Goal: Complete application form

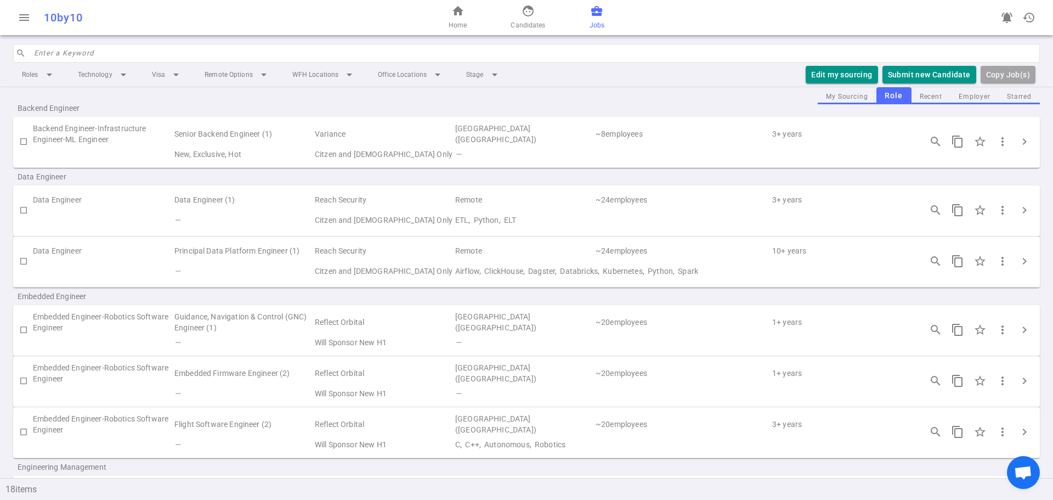
scroll to position [15, 0]
click at [1020, 212] on span "chevron_right" at bounding box center [1024, 212] width 13 height 13
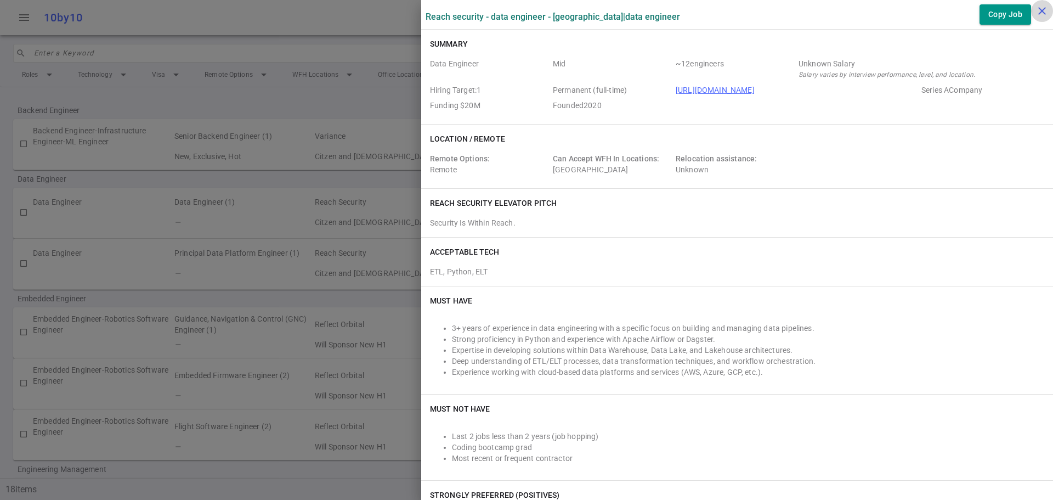
click at [1042, 11] on icon "close" at bounding box center [1041, 10] width 13 height 13
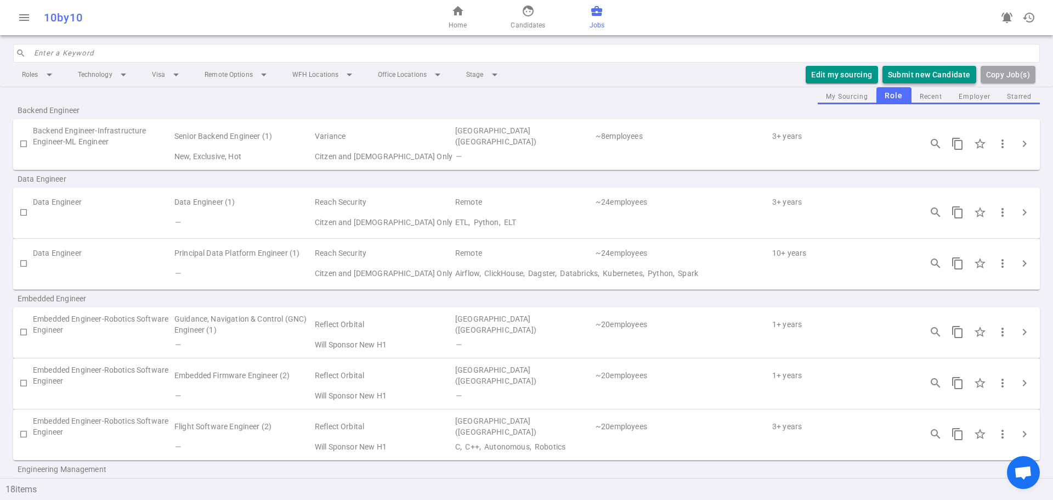
click at [922, 76] on button "Submit new Candidate" at bounding box center [929, 75] width 94 height 18
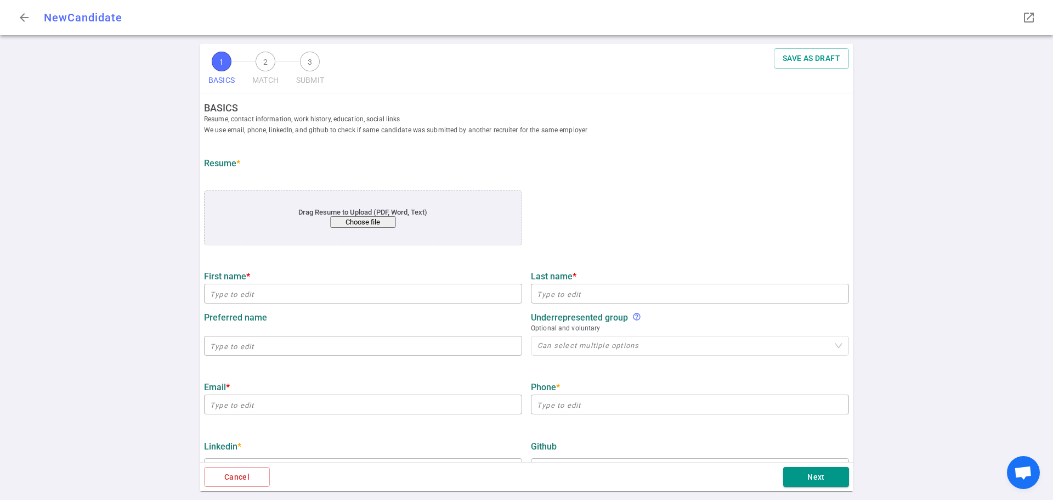
click at [354, 225] on button "Choose file" at bounding box center [363, 222] width 66 height 12
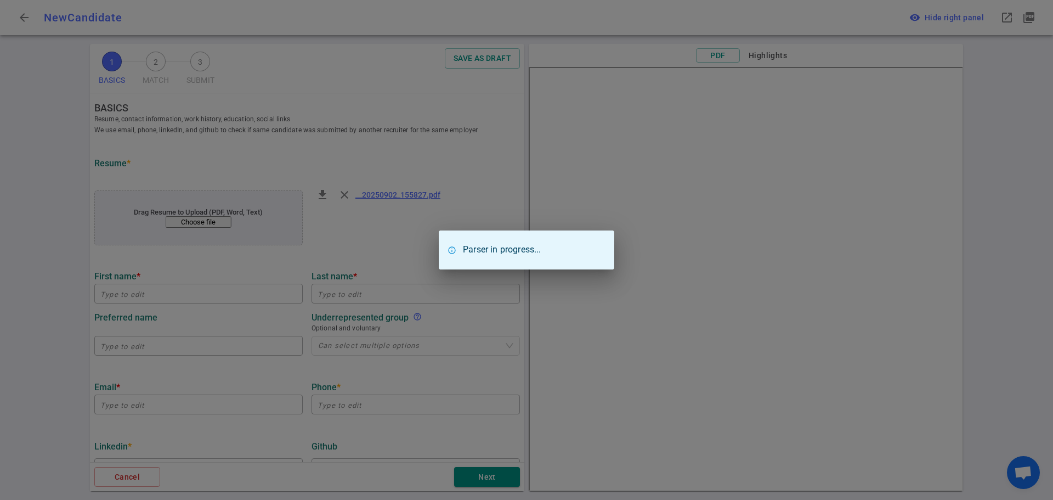
type input "[PERSON_NAME]"
type input "Heo"
type input "[EMAIL_ADDRESS][DOMAIN_NAME]"
type input "[PHONE_NUMBER]"
type input "Logicmonitor"
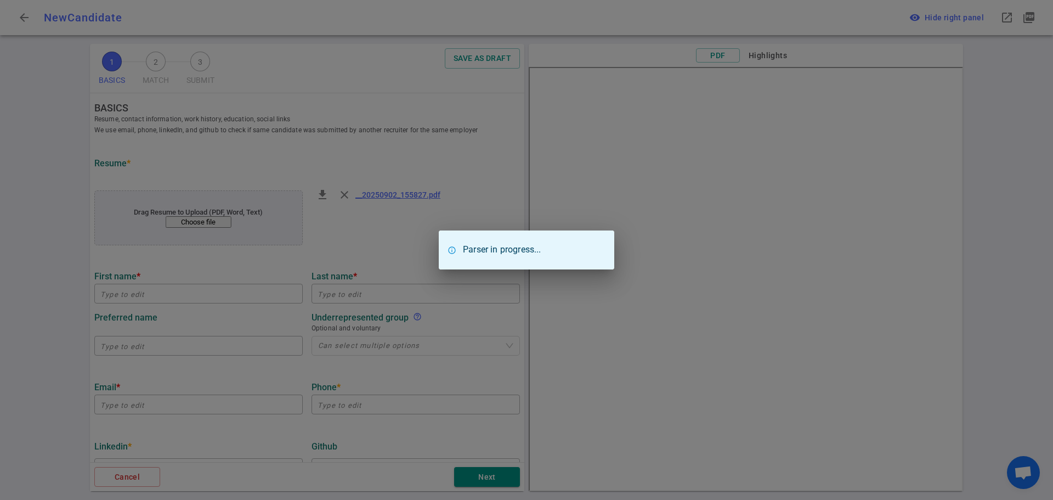
type textarea "DATA ENGiNEER"
type input "5"
type input "[GEOGRAPHIC_DATA][US_STATE]"
type input "SCiENCE AND COGNiTiVE SCiENCE"
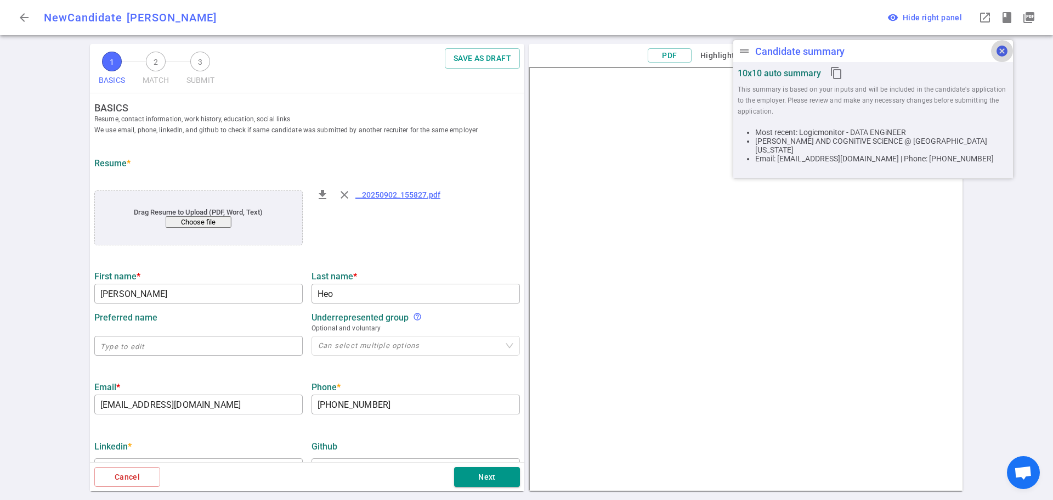
click at [999, 48] on span "cancel" at bounding box center [1001, 50] width 13 height 13
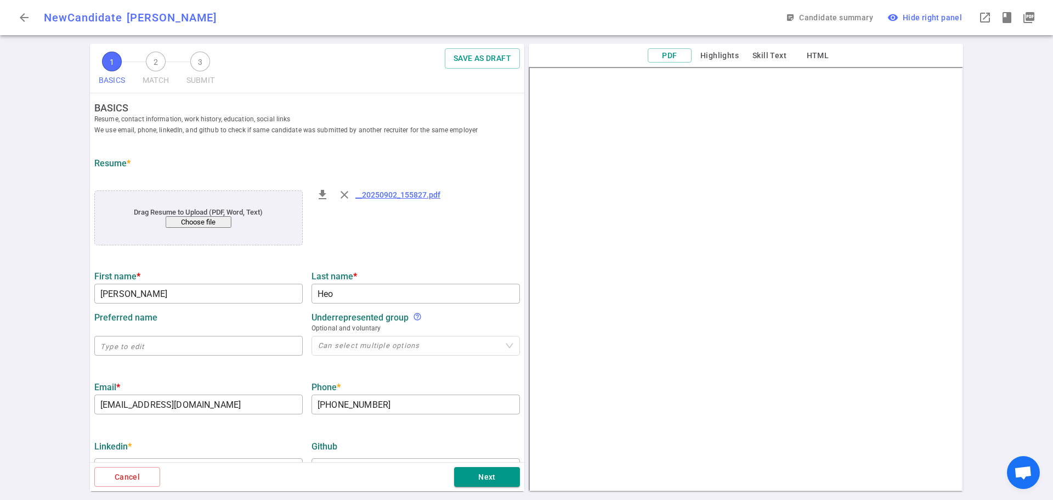
scroll to position [110, 0]
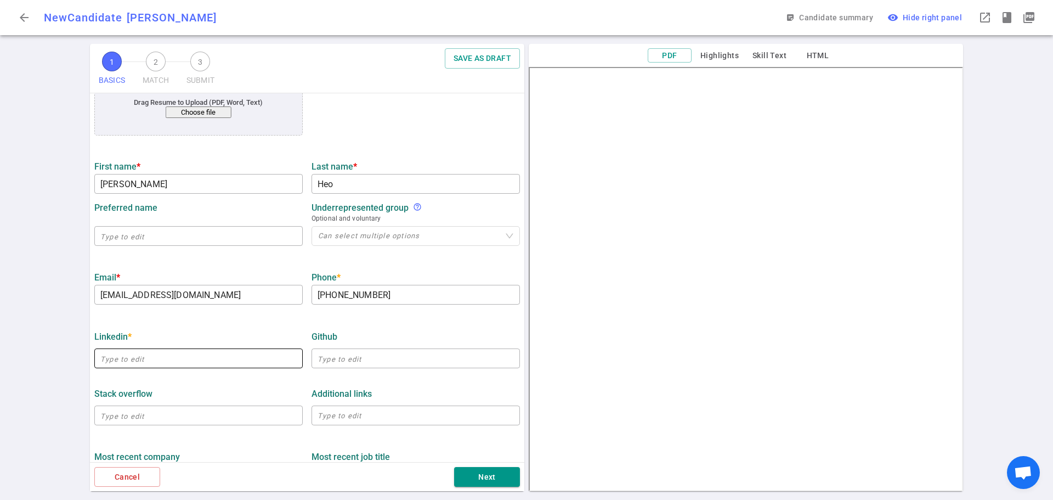
click at [140, 366] on input "text" at bounding box center [198, 358] width 208 height 18
paste input "[URL][DOMAIN_NAME][PERSON_NAME]"
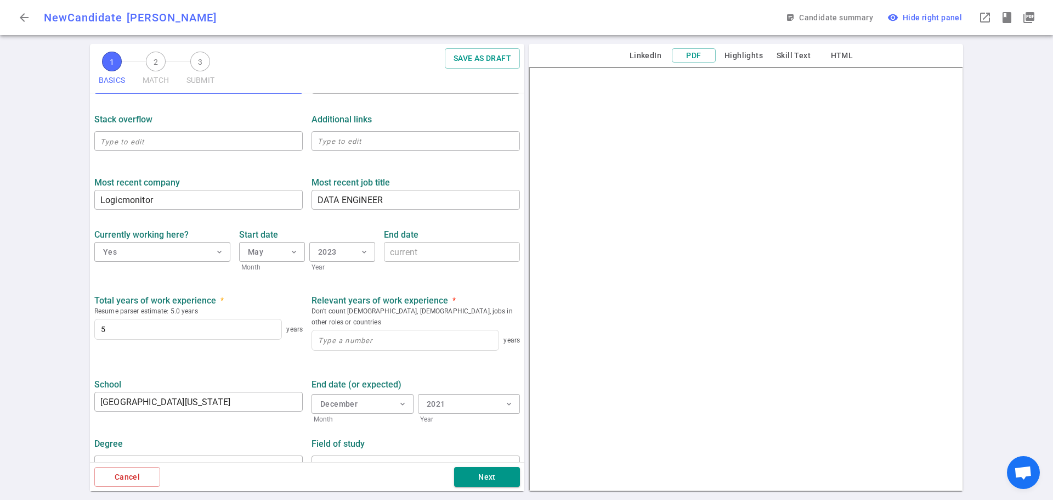
scroll to position [394, 0]
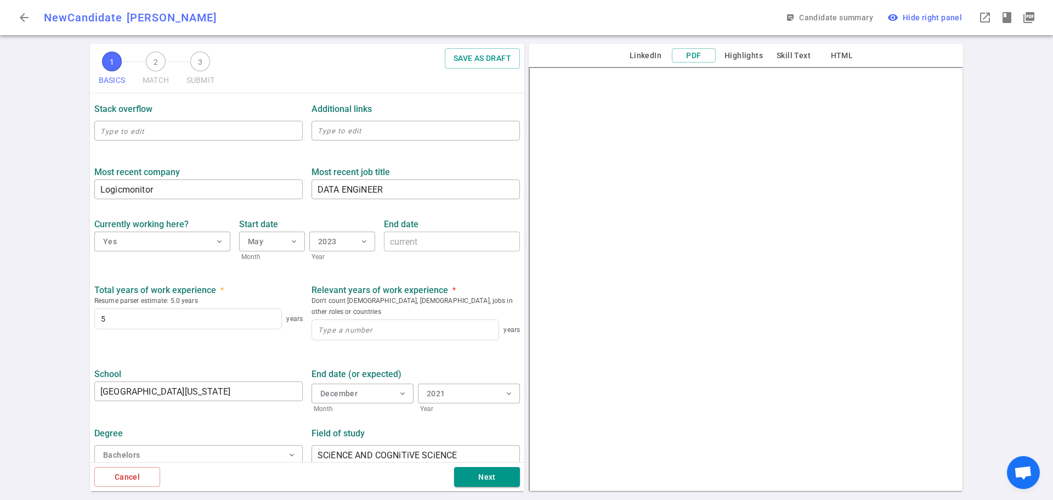
type input "[URL][DOMAIN_NAME][PERSON_NAME]"
click at [366, 320] on input at bounding box center [405, 330] width 186 height 20
type input "5"
click at [174, 352] on ul "BASICS Resume, contact information, work history, education, social links We us…" at bounding box center [307, 85] width 434 height 772
click at [205, 386] on input "[GEOGRAPHIC_DATA][US_STATE]" at bounding box center [198, 391] width 208 height 18
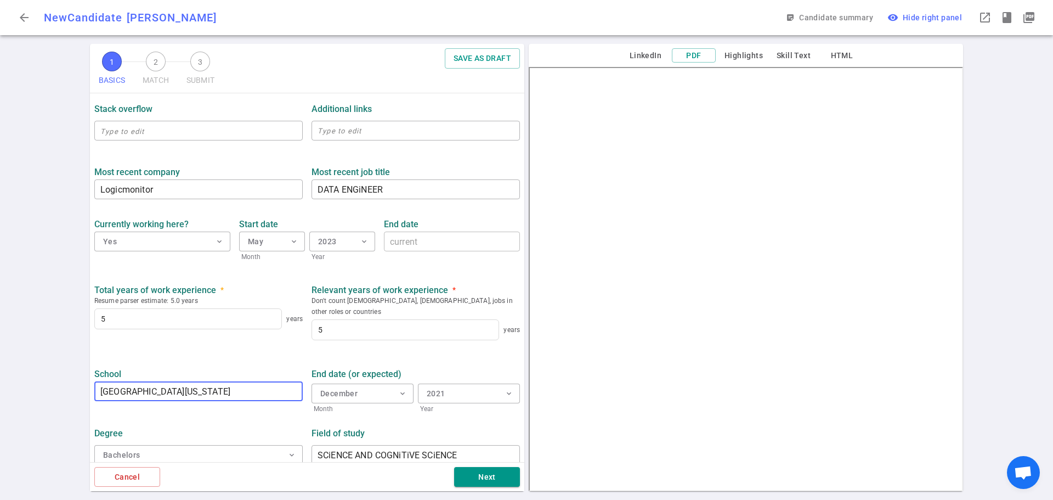
type input "[GEOGRAPHIC_DATA][US_STATE]"
click at [268, 414] on div "Degree Bachelors expand_more Field of study SCiENCE AND COGNiTiVE SCiENCE ​" at bounding box center [307, 442] width 434 height 57
click at [311, 446] on input "SCiENCE AND COGNiTiVE SCiENCE" at bounding box center [415, 455] width 208 height 18
click at [416, 446] on input "DATA Science AND COGNiTiVE SCiENCE" at bounding box center [415, 455] width 208 height 18
click at [453, 446] on input "DATA Science AND Cognitive SCiENCE" at bounding box center [415, 455] width 208 height 18
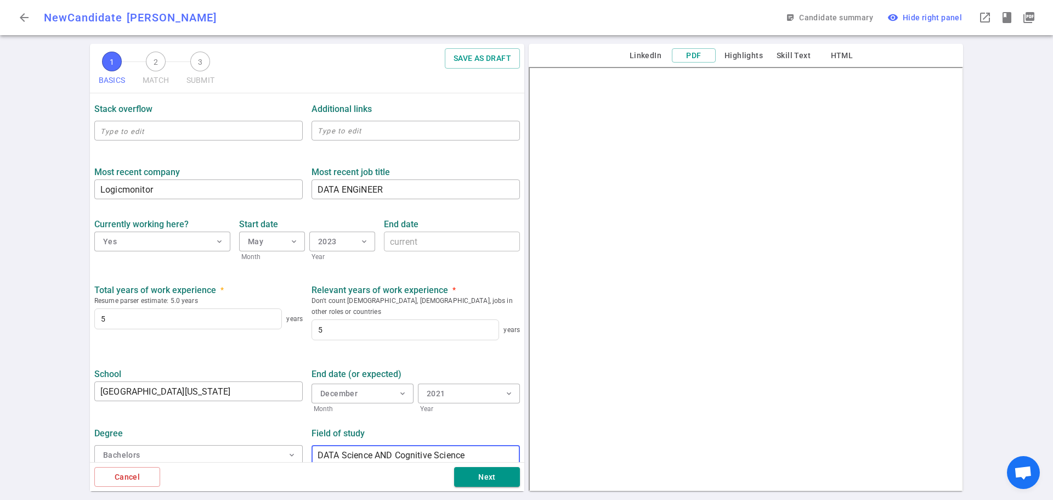
click at [335, 446] on input "DATA Science AND Cognitive Science" at bounding box center [415, 455] width 208 height 18
type input "Data Science AND Cognitive Science"
click at [489, 490] on div "Cancel Next" at bounding box center [307, 477] width 434 height 30
click at [479, 480] on button "Next" at bounding box center [487, 477] width 66 height 20
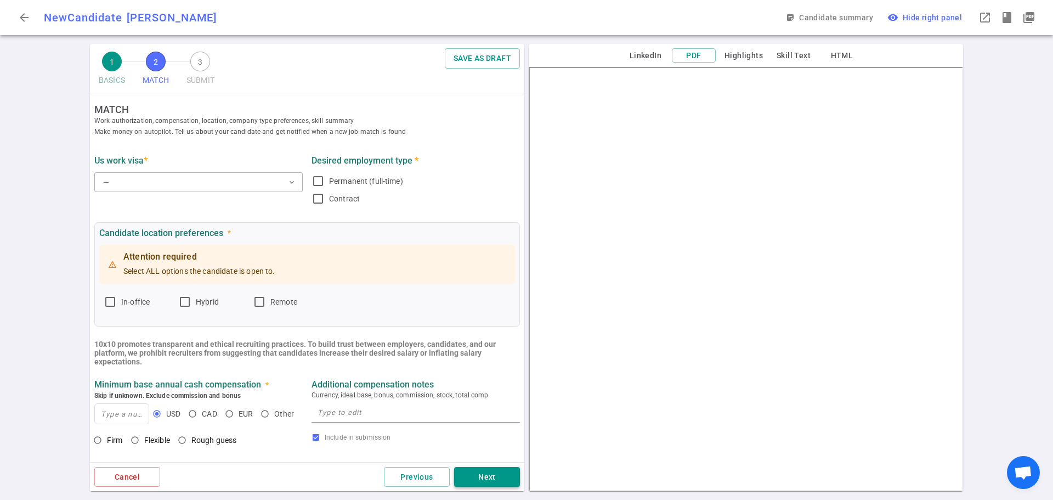
scroll to position [0, 0]
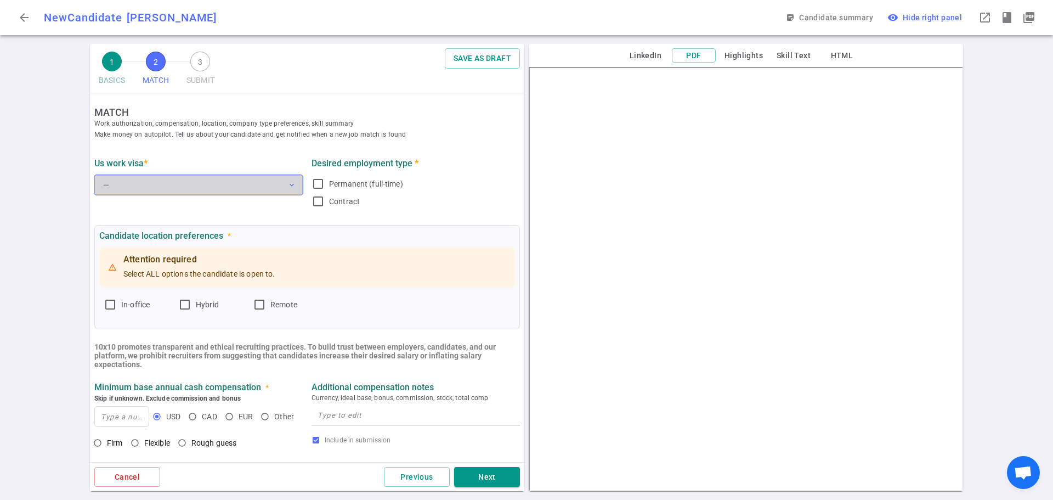
click at [218, 185] on button "— expand_more" at bounding box center [198, 185] width 208 height 20
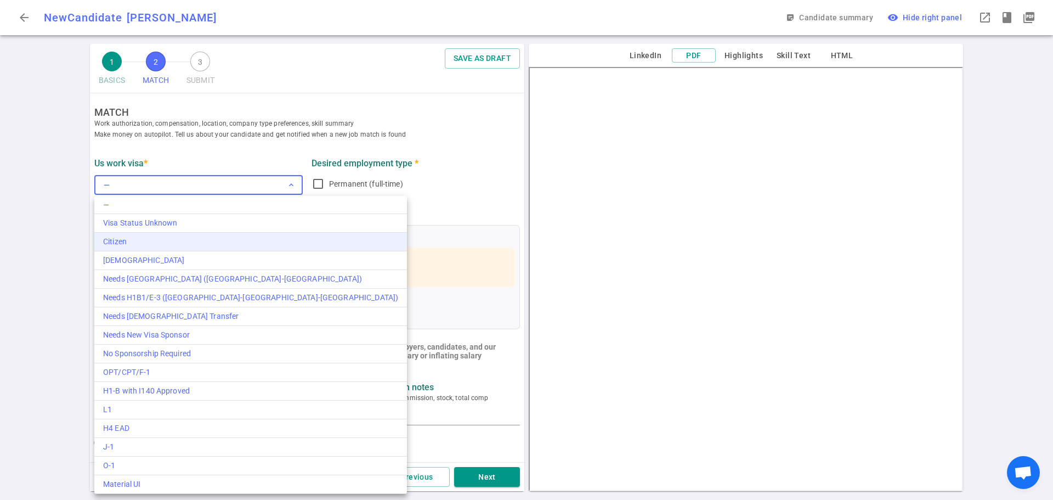
click at [154, 243] on div "Citizen" at bounding box center [250, 242] width 295 height 12
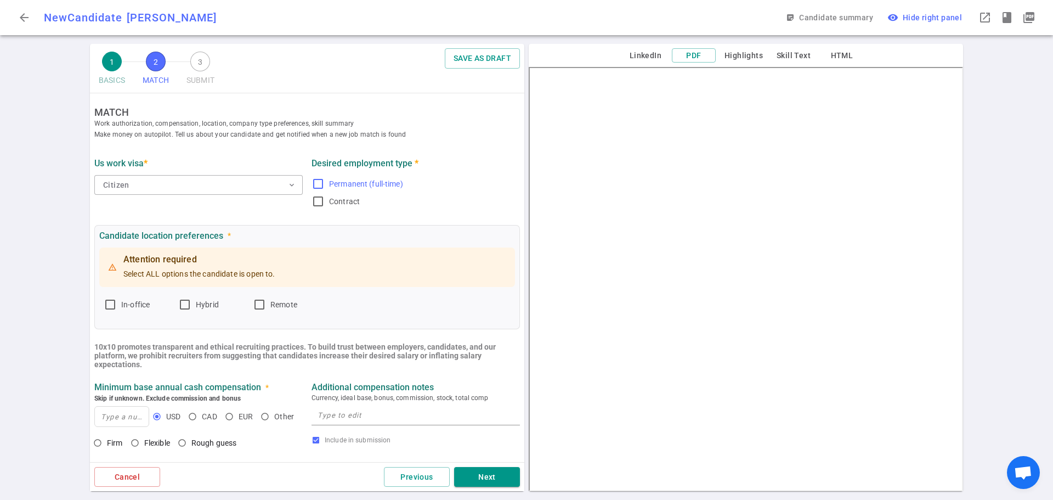
click at [318, 186] on input "Permanent (full-time)" at bounding box center [317, 183] width 13 height 13
checkbox input "true"
click at [186, 307] on input "Hybrid" at bounding box center [184, 304] width 13 height 13
checkbox input "true"
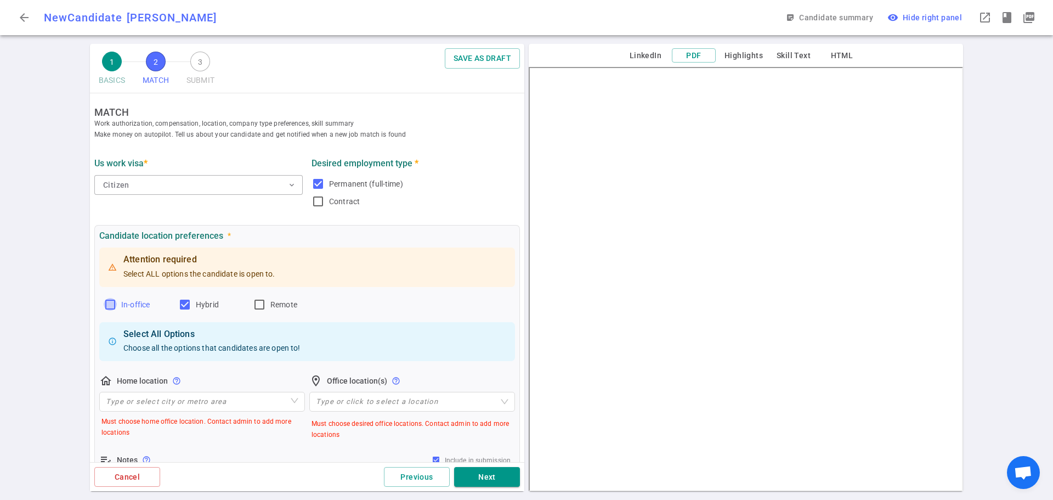
drag, startPoint x: 107, startPoint y: 305, endPoint x: 121, endPoint y: 306, distance: 14.3
click at [107, 305] on input "In-office" at bounding box center [110, 304] width 13 height 13
checkbox input "true"
click at [260, 308] on input "Remote" at bounding box center [259, 304] width 13 height 13
checkbox input "true"
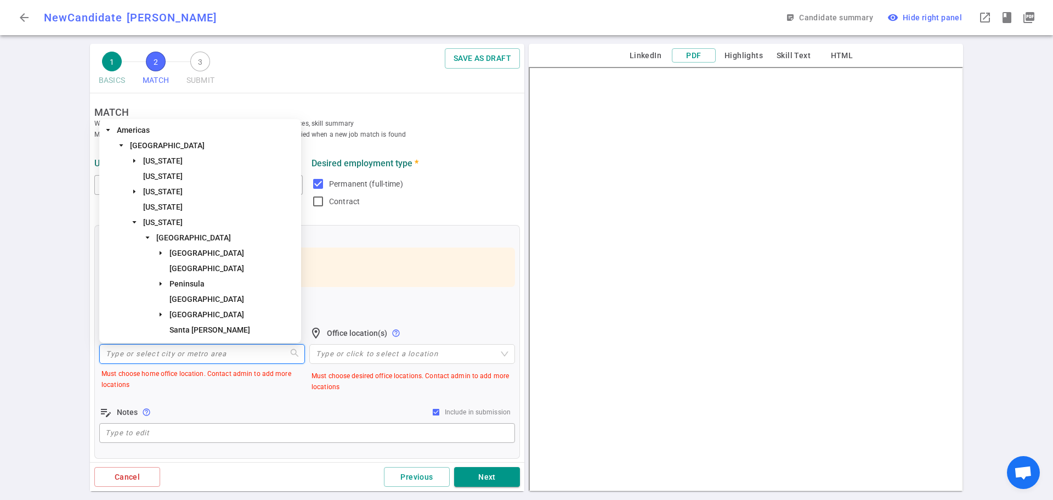
click at [110, 356] on input "search" at bounding box center [202, 353] width 192 height 19
click at [208, 239] on span "[GEOGRAPHIC_DATA]" at bounding box center [193, 237] width 75 height 9
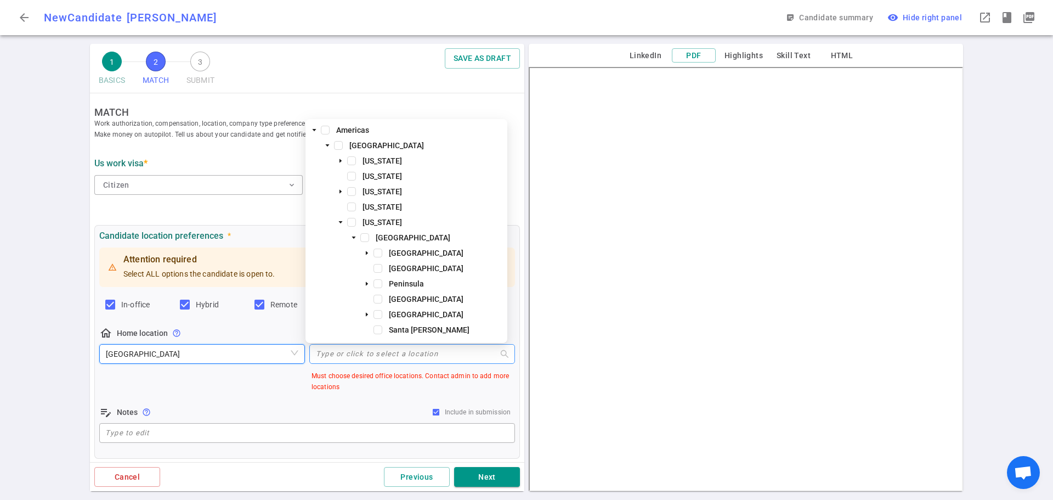
click at [336, 358] on div "Type or click to select a location" at bounding box center [412, 354] width 206 height 20
click at [366, 241] on span at bounding box center [364, 237] width 9 height 9
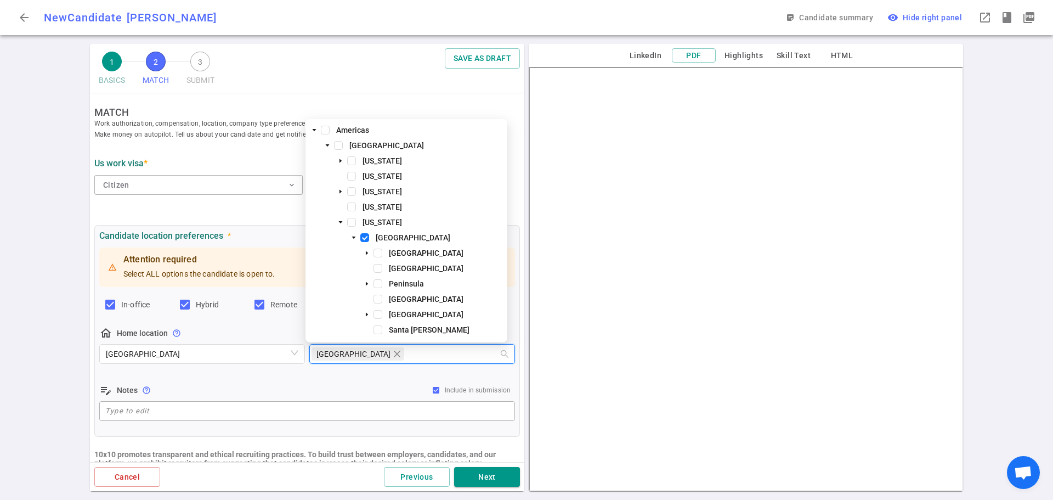
click at [247, 377] on div "Attention required Select ALL options the candidate is open to. In-office Hybri…" at bounding box center [307, 334] width 416 height 178
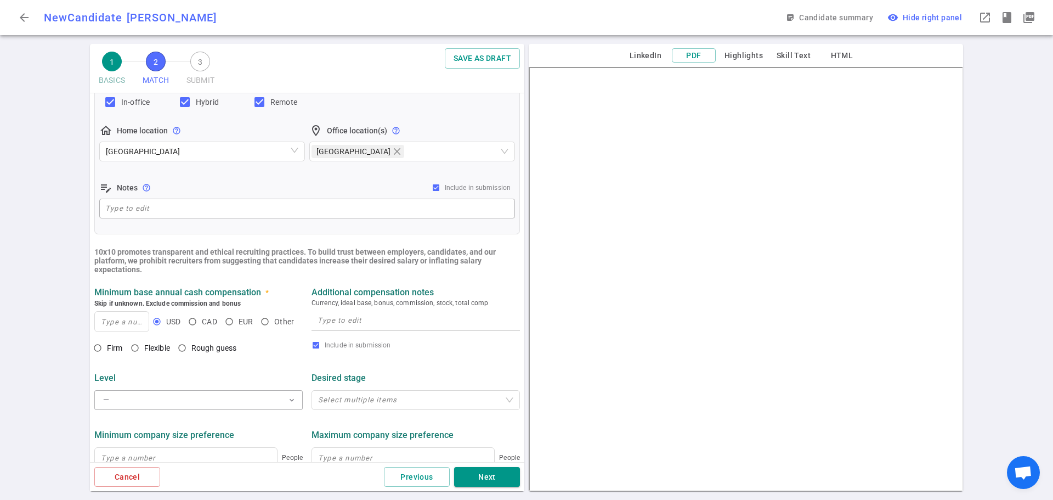
scroll to position [219, 0]
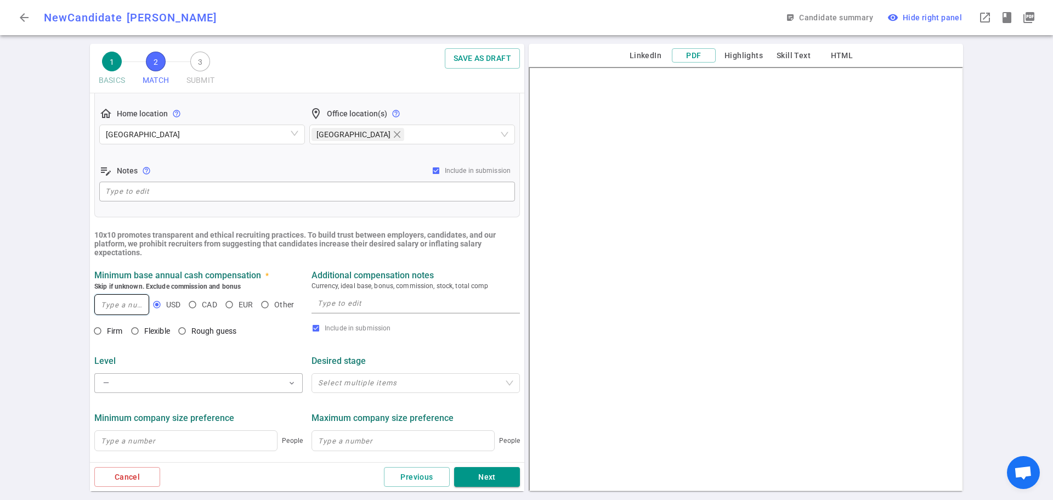
click at [122, 301] on input at bounding box center [122, 304] width 54 height 20
type input "150,000"
click at [185, 334] on input "Rough guess" at bounding box center [182, 330] width 19 height 19
radio input "true"
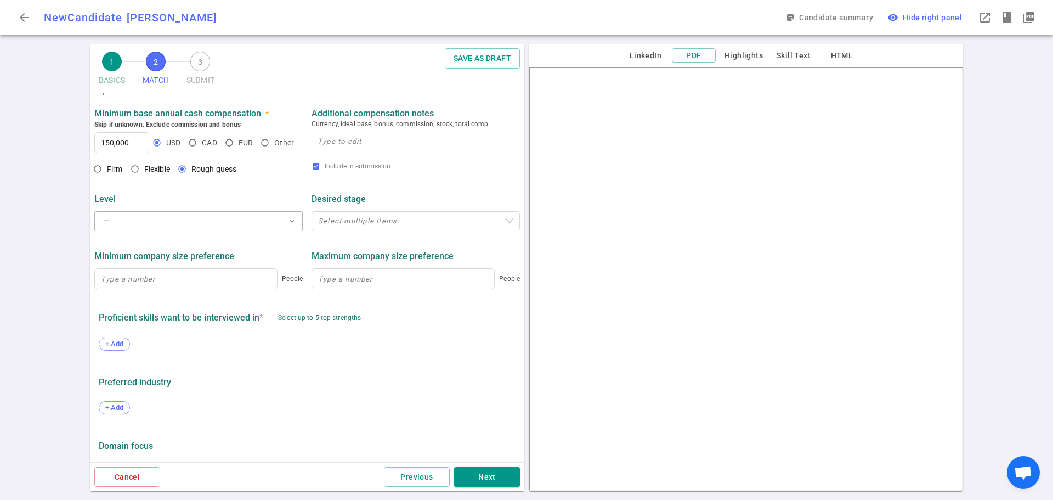
scroll to position [384, 0]
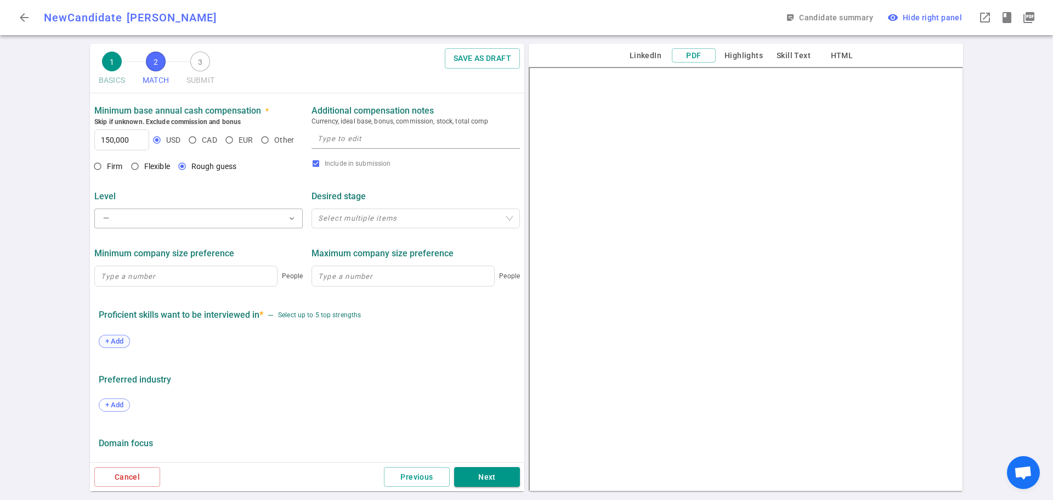
click at [112, 345] on span "+ Add" at bounding box center [114, 341] width 26 height 8
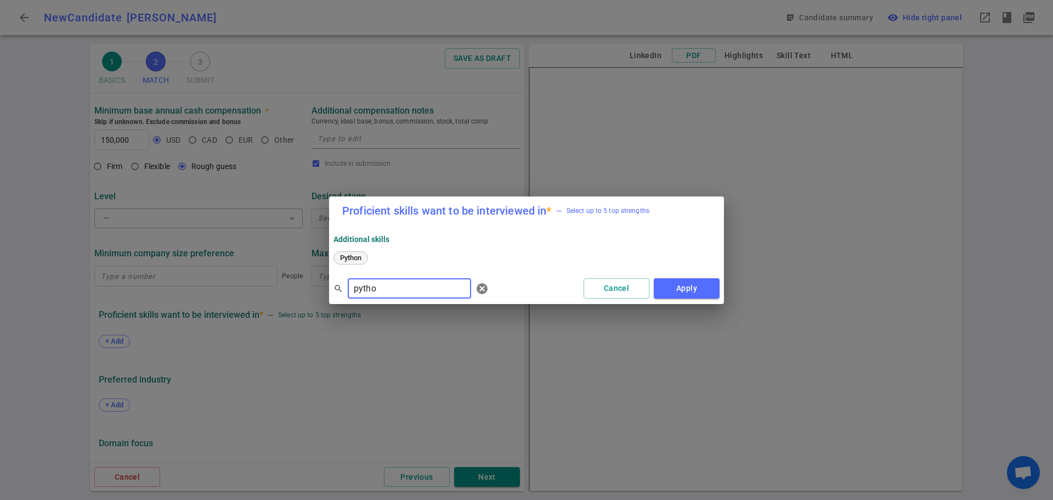
click at [353, 259] on span "Python" at bounding box center [350, 257] width 29 height 8
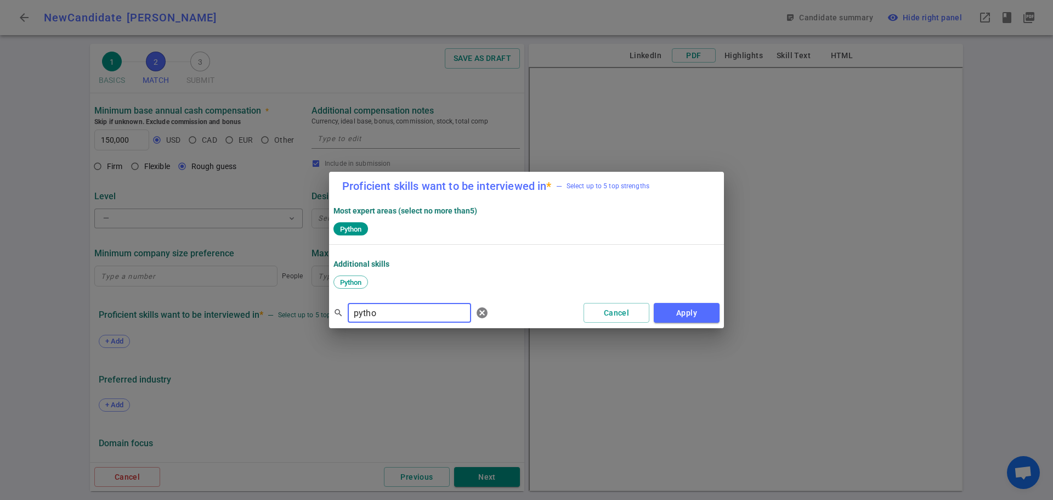
drag, startPoint x: 396, startPoint y: 311, endPoint x: 319, endPoint y: 313, distance: 77.9
click at [319, 313] on div "Proficient skills want to be interviewed in * — Select up to 5 top strengths Mo…" at bounding box center [526, 250] width 1053 height 500
click at [354, 281] on span "Snowflake" at bounding box center [356, 282] width 41 height 8
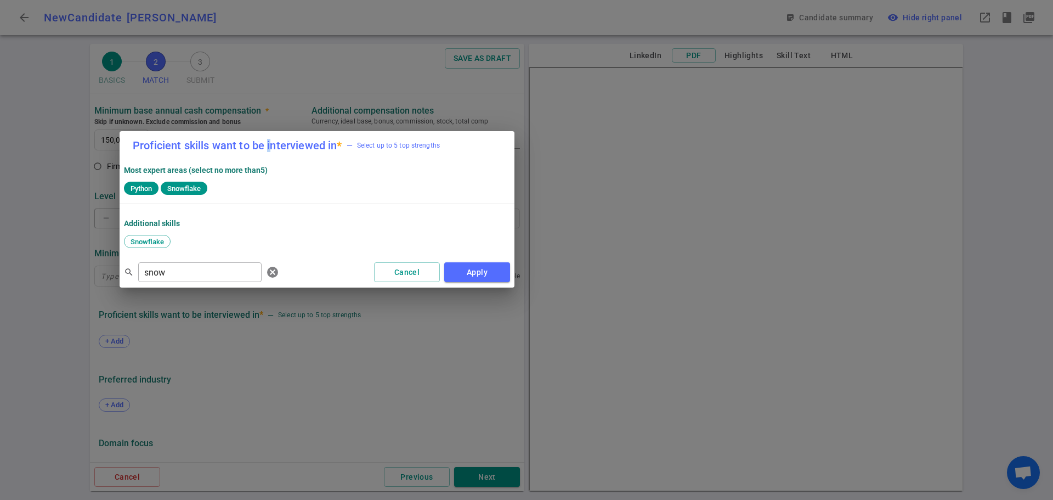
drag, startPoint x: 479, startPoint y: 193, endPoint x: 259, endPoint y: 151, distance: 223.4
click at [259, 150] on h2 "Proficient skills want to be interviewed in * — Select up to 5 top strengths" at bounding box center [317, 145] width 395 height 29
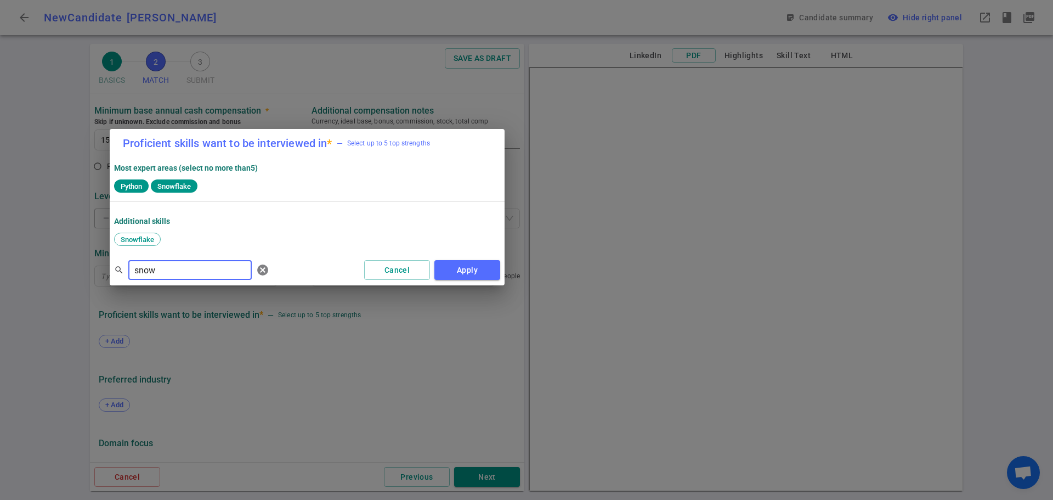
drag, startPoint x: 171, startPoint y: 275, endPoint x: 58, endPoint y: 267, distance: 113.3
click at [58, 266] on div "Proficient skills want to be interviewed in * — Select up to 5 top strengths Mo…" at bounding box center [526, 250] width 1053 height 500
click at [205, 239] on span "SQL" at bounding box center [202, 239] width 21 height 8
drag, startPoint x: 188, startPoint y: 264, endPoint x: 72, endPoint y: 267, distance: 116.3
click at [72, 267] on div "Proficient skills want to be interviewed in * — Select up to 5 top strengths Mo…" at bounding box center [526, 250] width 1053 height 500
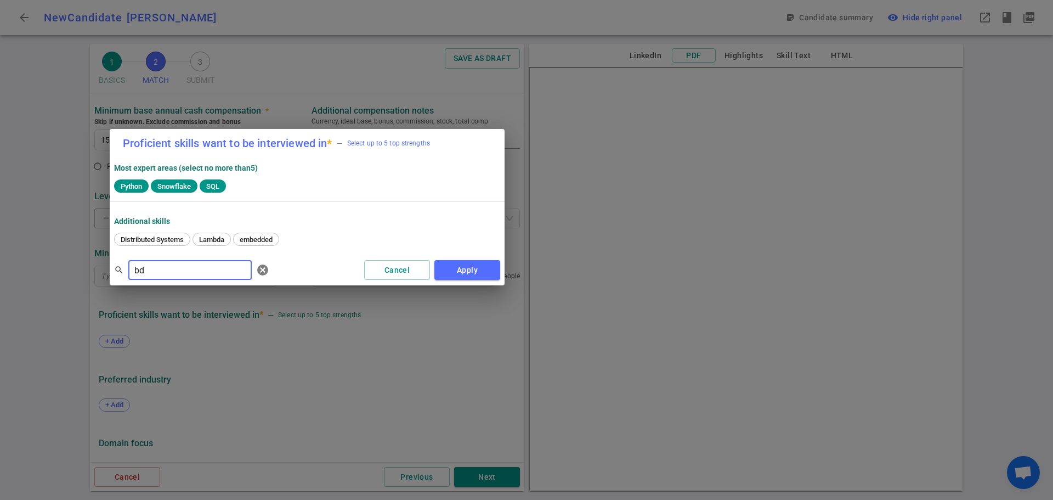
type input "b"
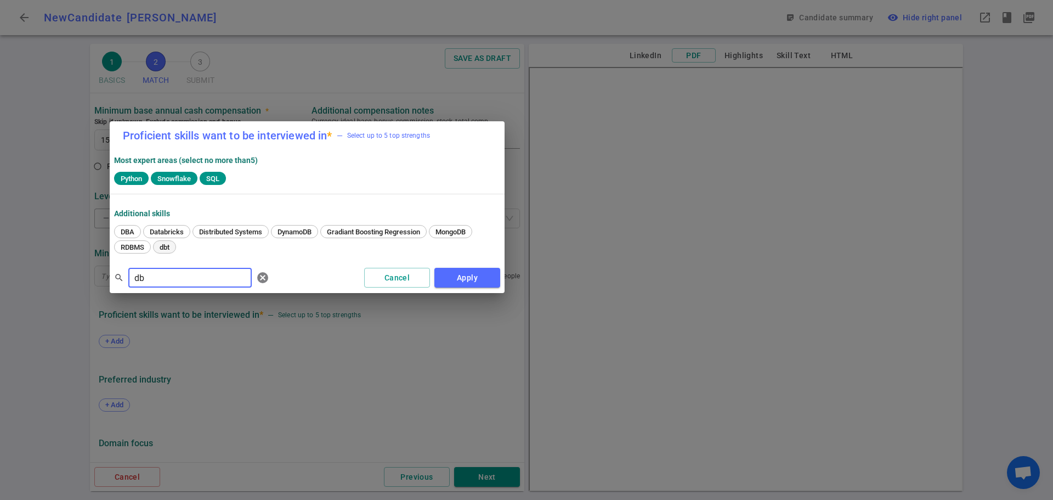
click at [169, 246] on span "dbt" at bounding box center [165, 247] width 18 height 8
click at [186, 283] on input "db" at bounding box center [189, 278] width 123 height 18
drag, startPoint x: 172, startPoint y: 282, endPoint x: 99, endPoint y: 274, distance: 73.5
click at [99, 274] on div "Proficient skills want to be interviewed in * — Select up to 5 top strengths Mo…" at bounding box center [526, 250] width 1053 height 500
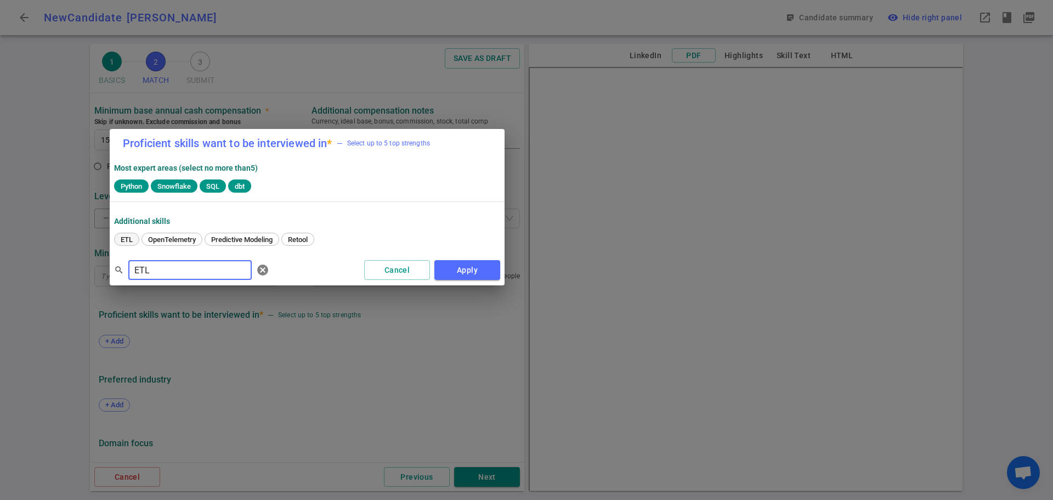
type input "ETL"
click at [124, 239] on span "ETL" at bounding box center [127, 239] width 20 height 8
click at [452, 271] on button "Apply" at bounding box center [467, 270] width 66 height 20
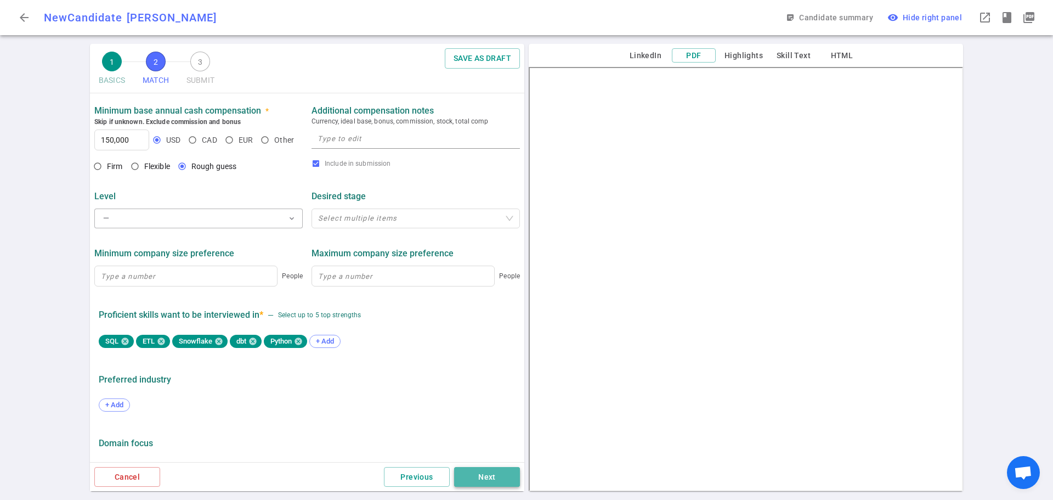
click at [491, 474] on button "Next" at bounding box center [487, 477] width 66 height 20
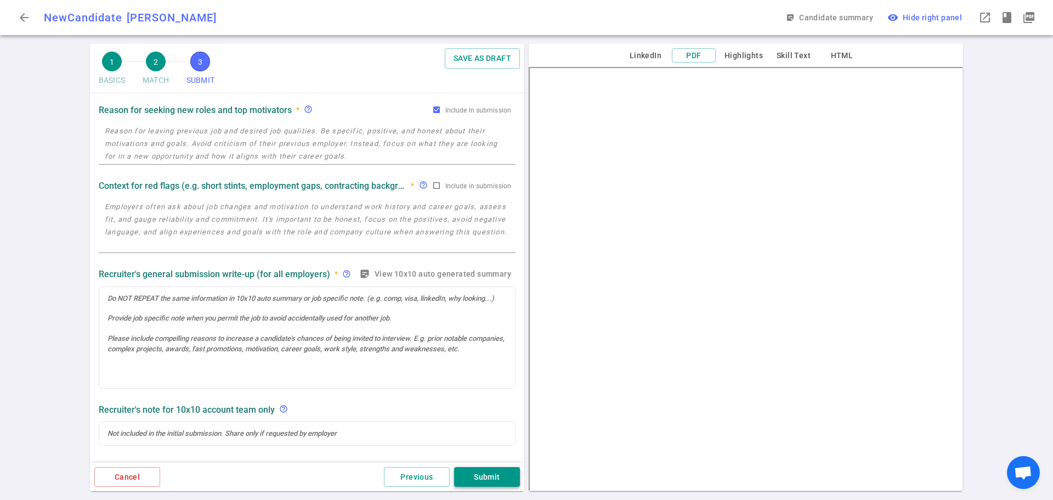
scroll to position [0, 0]
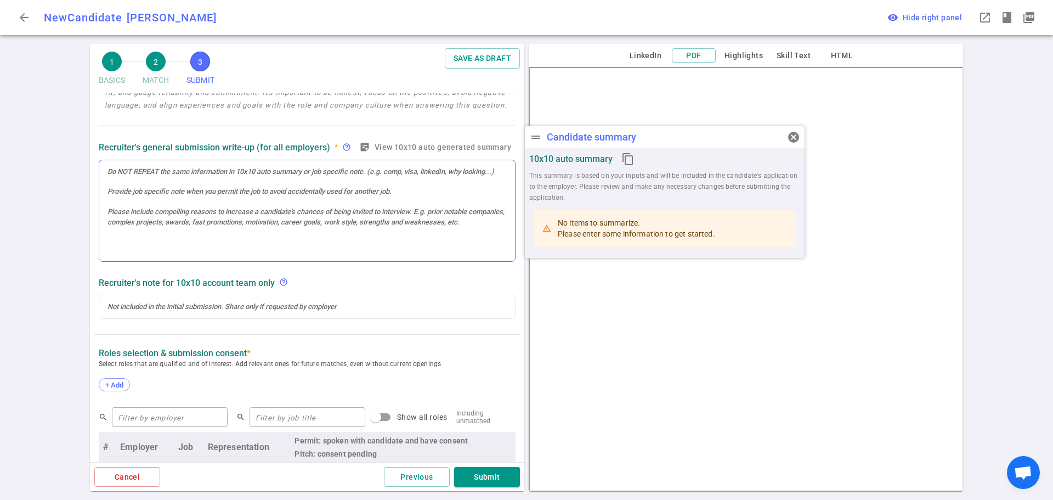
click at [144, 217] on div at bounding box center [307, 210] width 416 height 101
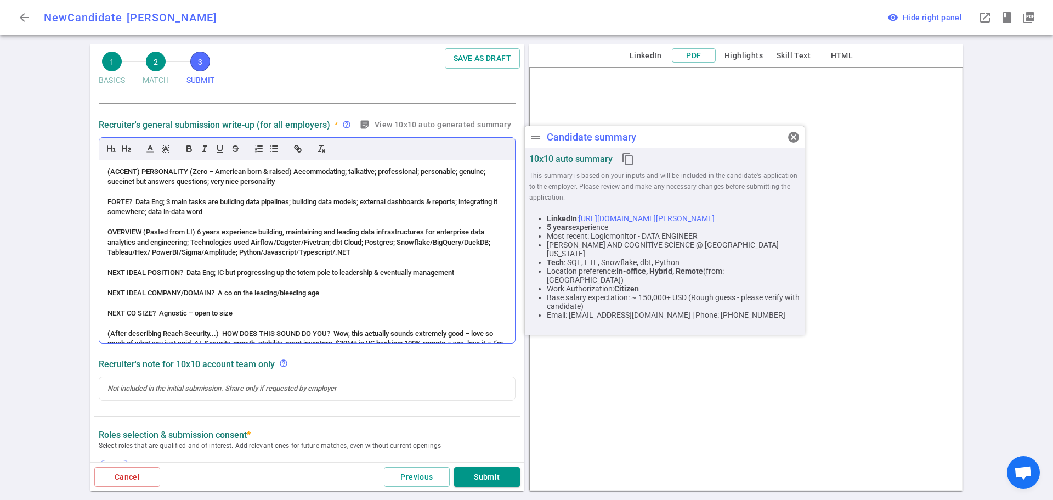
scroll to position [440, 0]
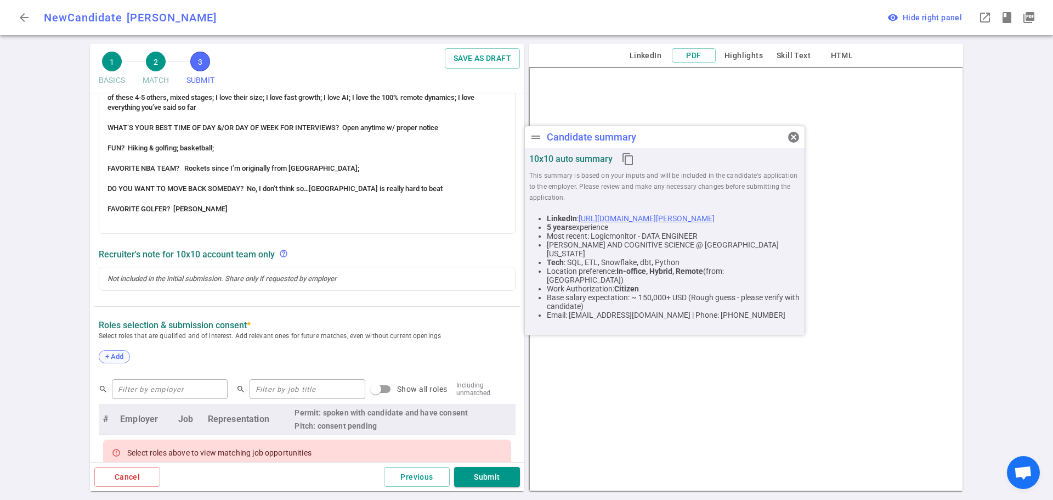
click at [116, 357] on span "+ Add" at bounding box center [114, 356] width 26 height 8
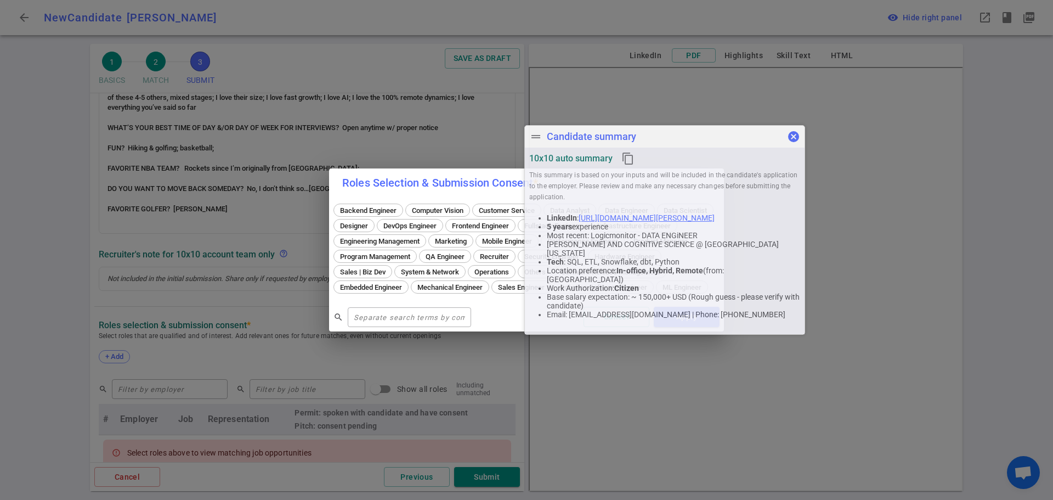
click at [790, 134] on span "cancel" at bounding box center [793, 136] width 13 height 13
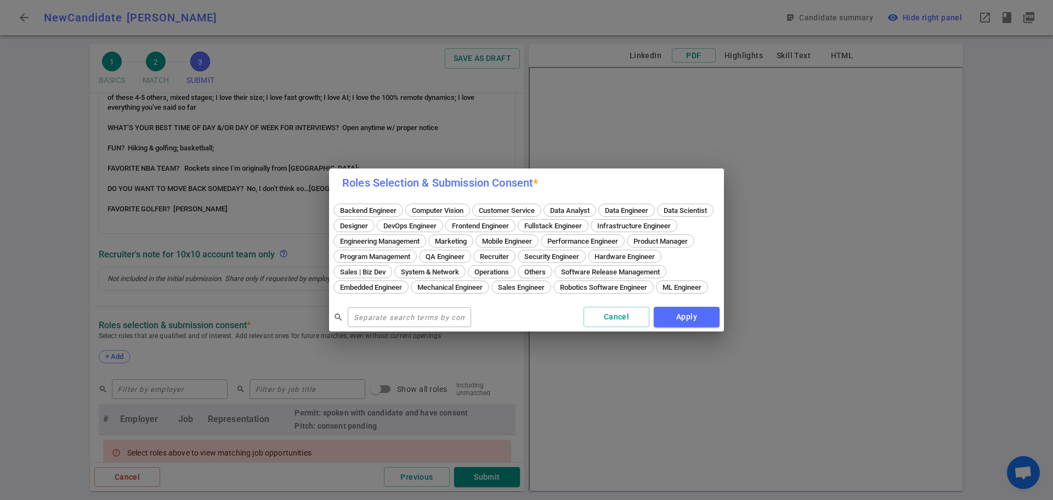
click at [633, 206] on span "Data Engineer" at bounding box center [626, 210] width 51 height 8
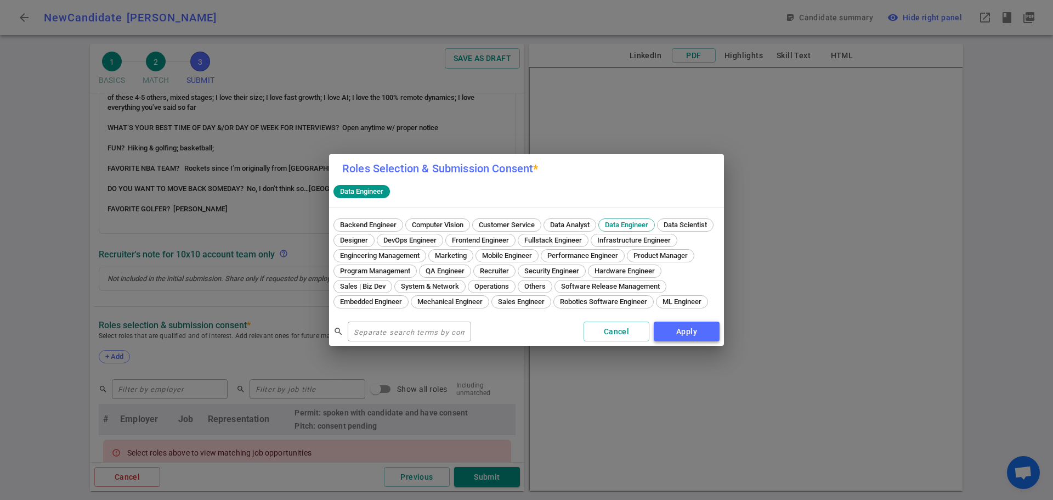
click at [698, 337] on button "Apply" at bounding box center [687, 331] width 66 height 20
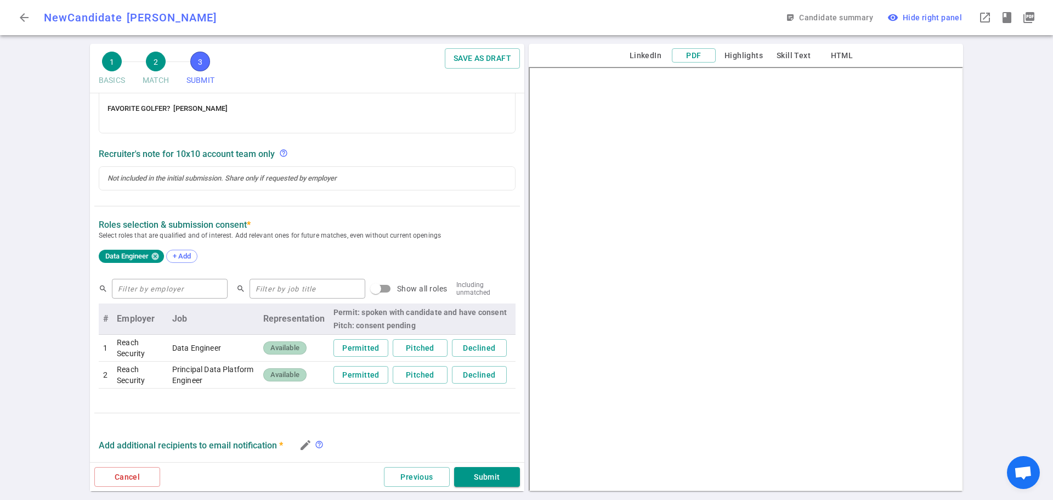
scroll to position [384, 0]
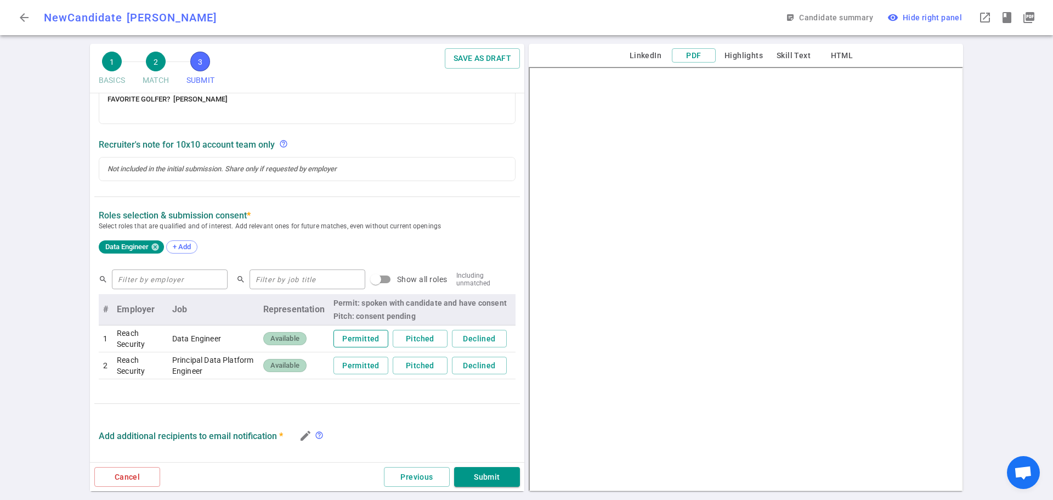
click at [356, 342] on button "Permitted" at bounding box center [360, 339] width 55 height 18
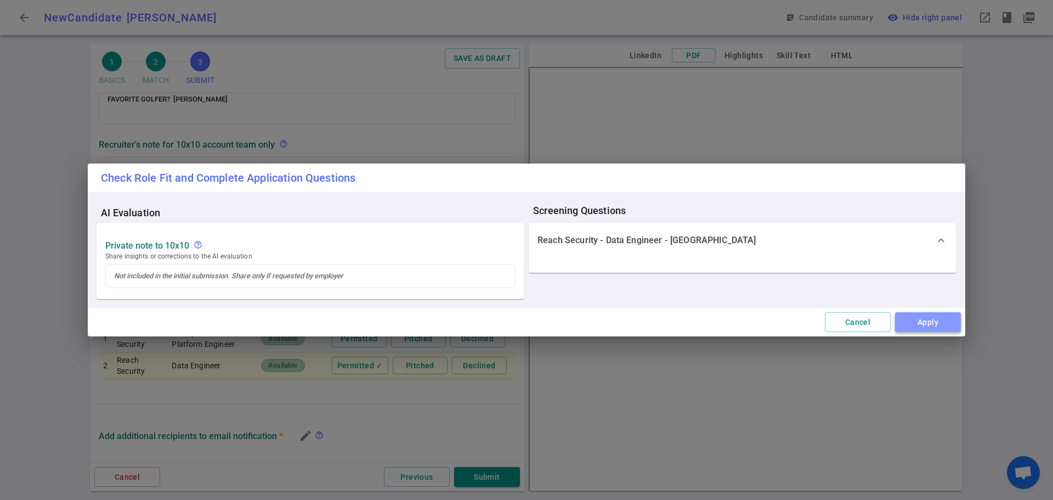
click at [926, 315] on button "Apply" at bounding box center [928, 322] width 66 height 20
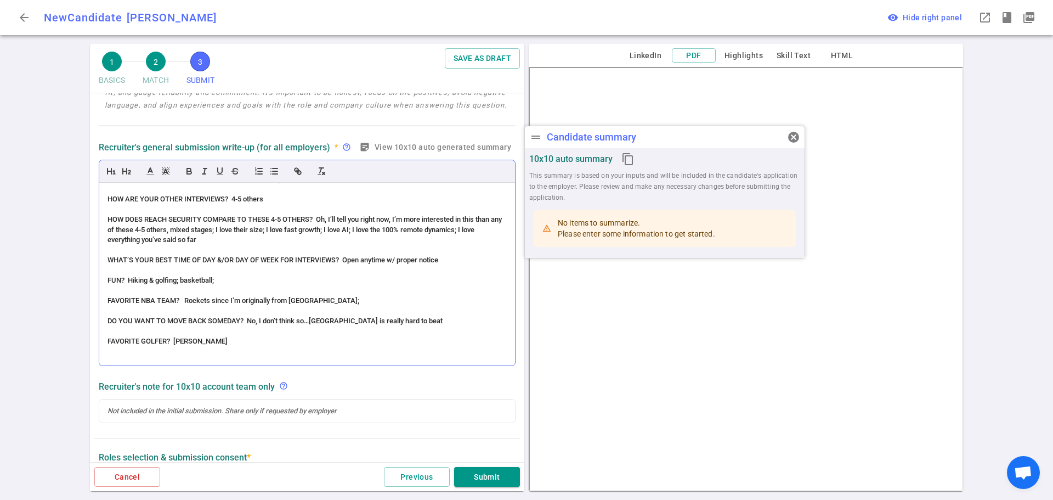
scroll to position [187, 0]
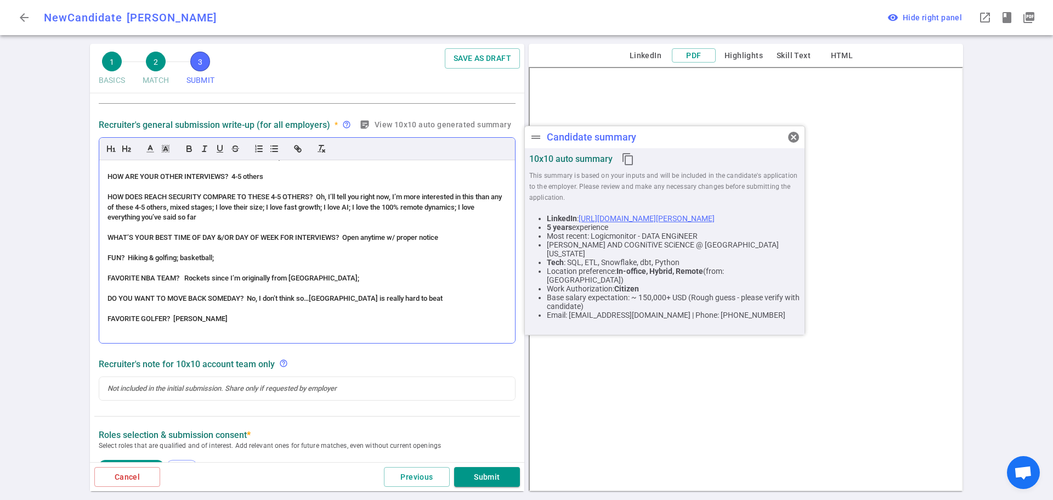
drag, startPoint x: 230, startPoint y: 318, endPoint x: 105, endPoint y: 273, distance: 133.1
click at [105, 273] on div "(ACCENT) PERSONALITY (Zero – American born & raised) Accommodating; talkative; …" at bounding box center [307, 251] width 416 height 183
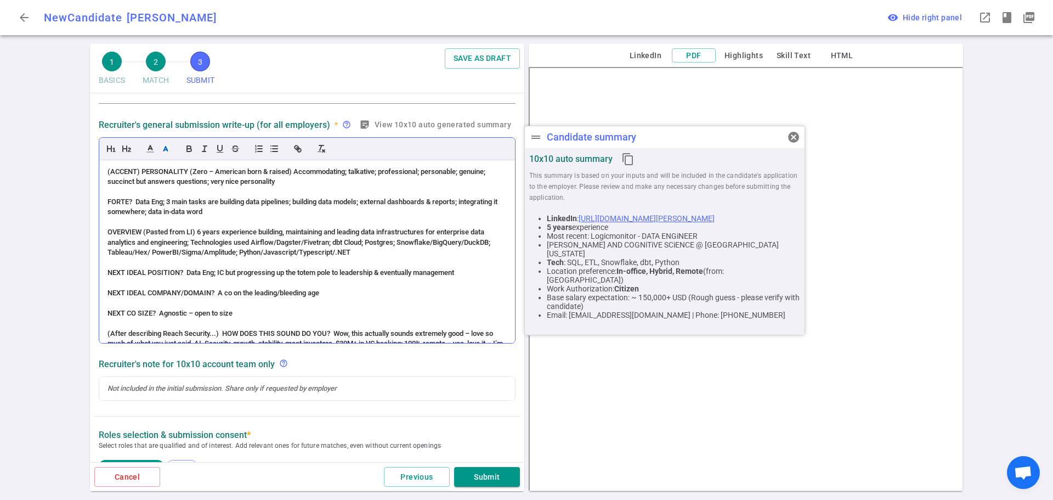
scroll to position [219, 0]
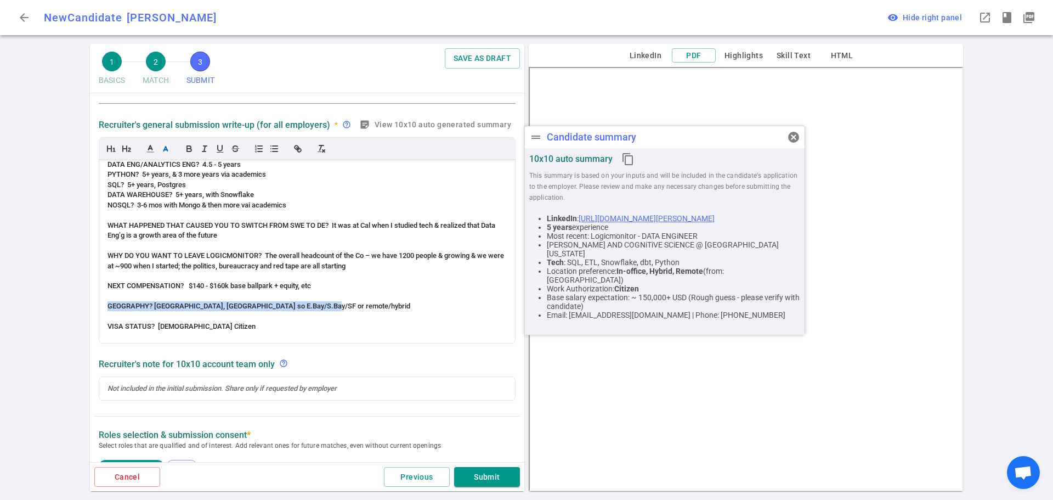
drag, startPoint x: 327, startPoint y: 311, endPoint x: 82, endPoint y: 309, distance: 244.6
click at [82, 309] on div "1 BASICS 2 MATCH 3 SUBMIT SAVE AS DRAFT SUBMIT Roles and jobs applying, recruit…" at bounding box center [526, 272] width 1053 height 456
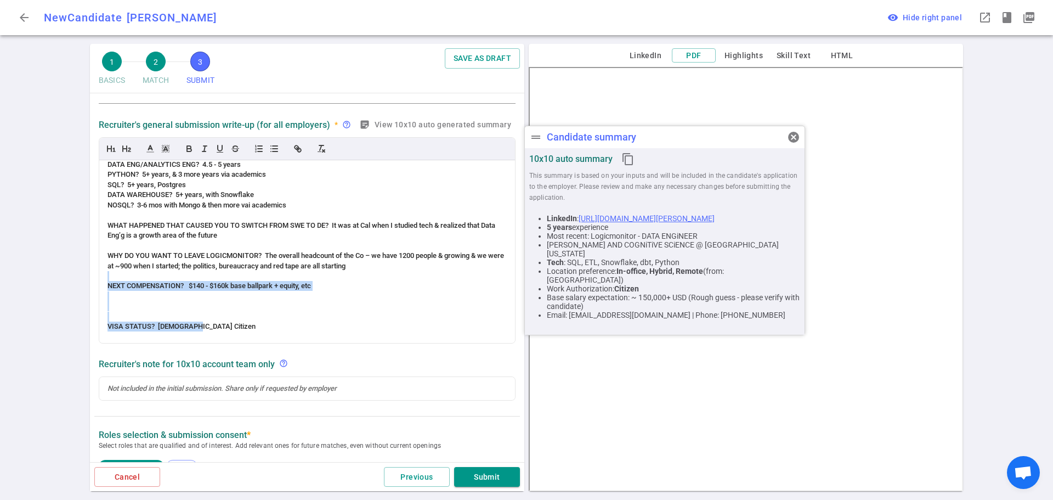
drag, startPoint x: 224, startPoint y: 323, endPoint x: 92, endPoint y: 281, distance: 138.7
click at [92, 281] on div "SUBMIT Roles and jobs applying, recruiter submission note, recruiter's email, l…" at bounding box center [307, 381] width 434 height 951
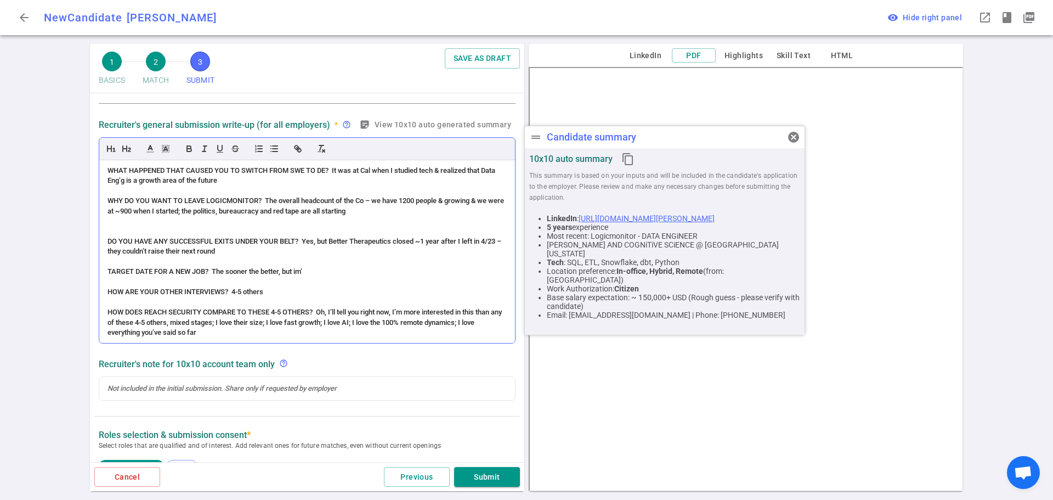
scroll to position [329, 0]
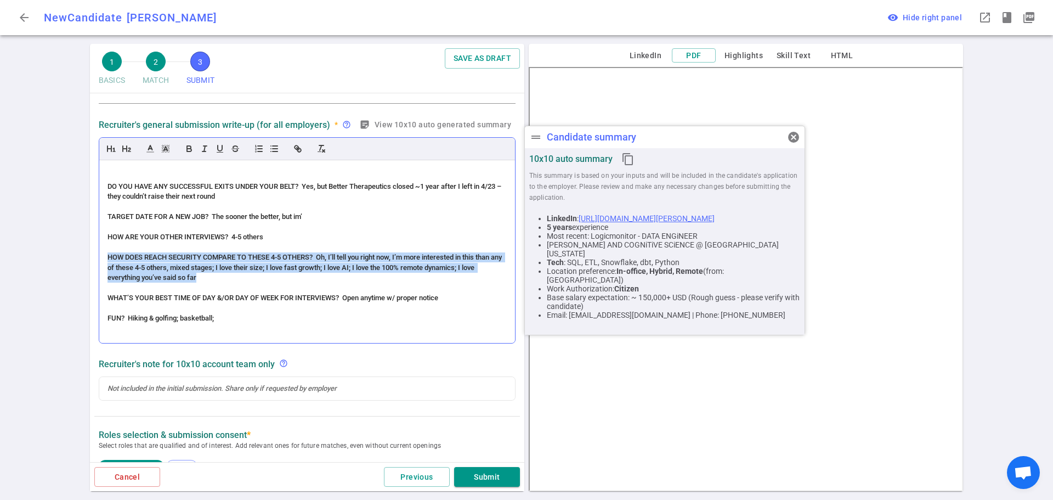
drag, startPoint x: 259, startPoint y: 279, endPoint x: 106, endPoint y: 256, distance: 154.6
click at [106, 256] on div "(ACCENT) PERSONALITY (Zero – American born & raised) Accommodating; talkative; …" at bounding box center [307, 251] width 416 height 183
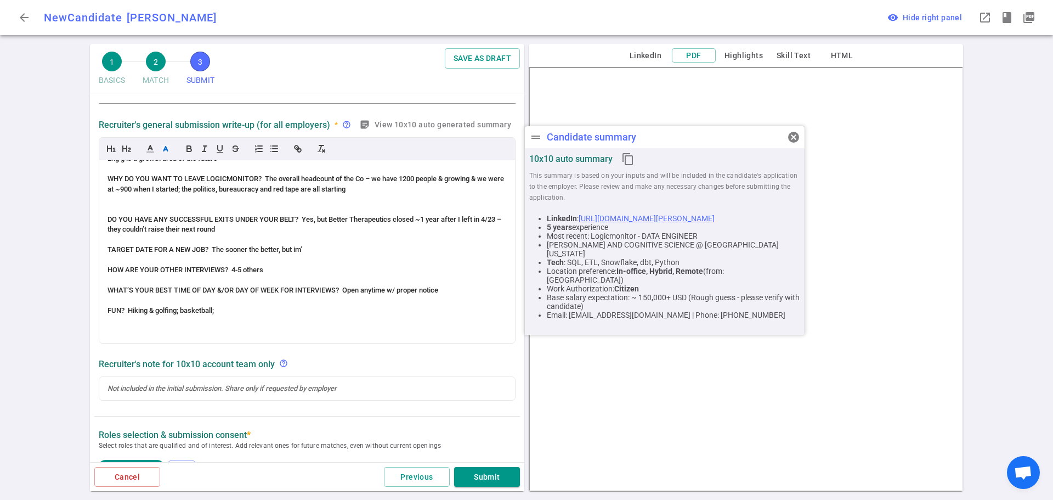
scroll to position [296, 0]
drag, startPoint x: 312, startPoint y: 251, endPoint x: 120, endPoint y: 237, distance: 192.5
click at [120, 237] on div "(ACCENT) PERSONALITY (Zero – American born & raised) Accommodating; talkative; …" at bounding box center [307, 251] width 416 height 183
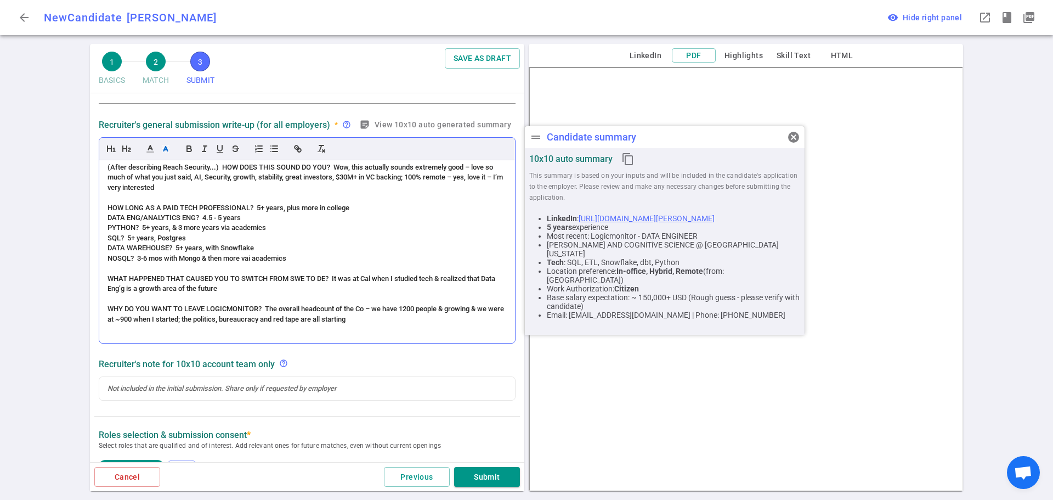
scroll to position [111, 0]
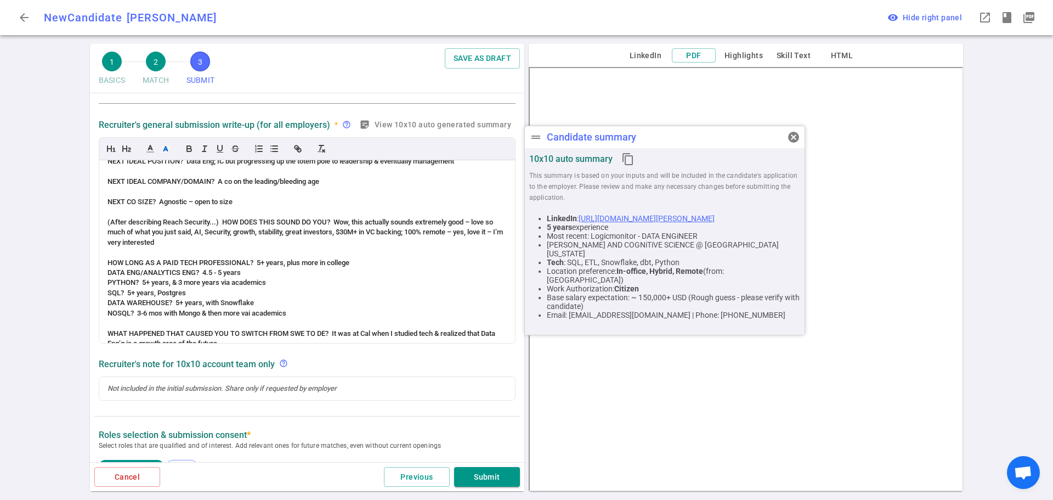
drag, startPoint x: 215, startPoint y: 245, endPoint x: 86, endPoint y: 222, distance: 131.4
click at [86, 222] on div "1 BASICS 2 MATCH 3 SUBMIT SAVE AS DRAFT SUBMIT Roles and jobs applying, recruit…" at bounding box center [526, 272] width 1053 height 456
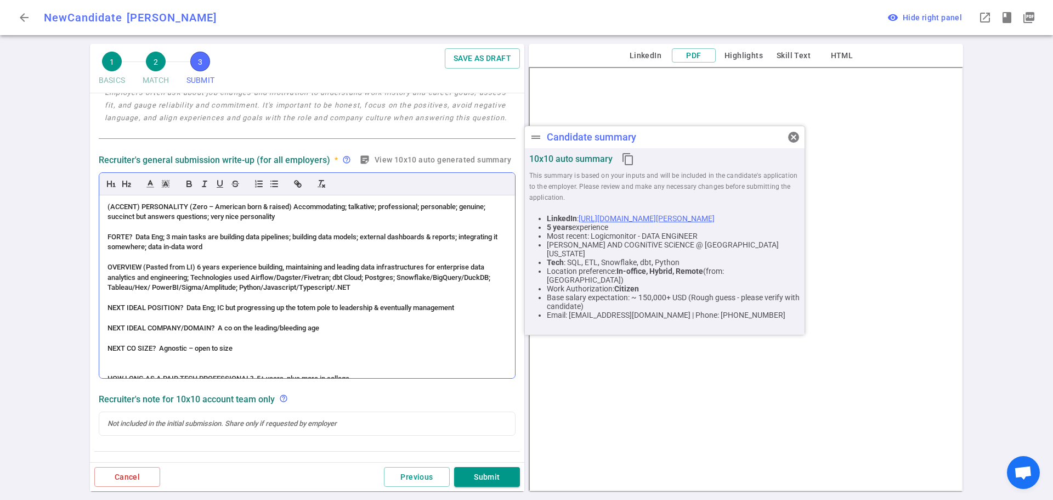
scroll to position [132, 0]
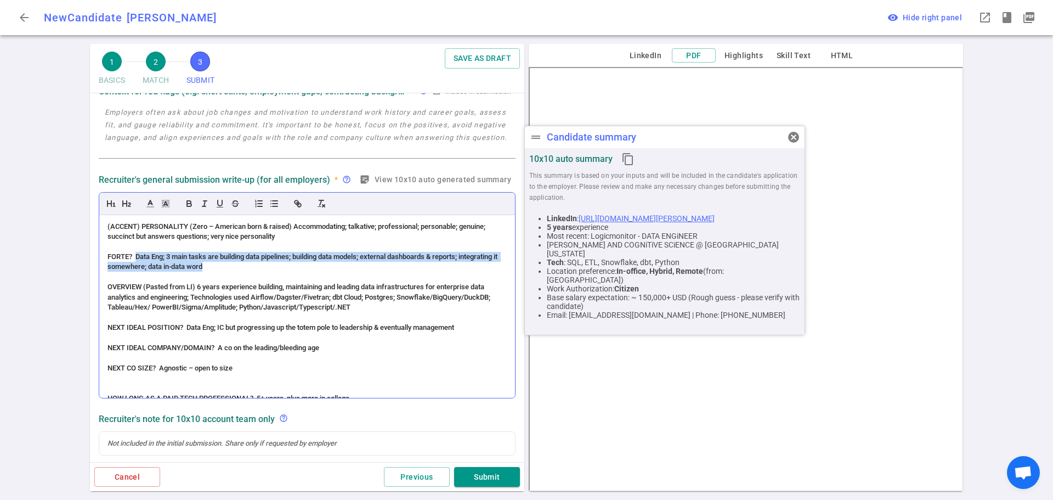
drag, startPoint x: 250, startPoint y: 269, endPoint x: 136, endPoint y: 257, distance: 114.1
click at [136, 257] on div "FORTE? Data Eng; 3 main tasks are building data pipelines; building data models…" at bounding box center [306, 262] width 399 height 20
copy span "Data Eng; 3 main tasks are building data pipelines; building data models; exter…"
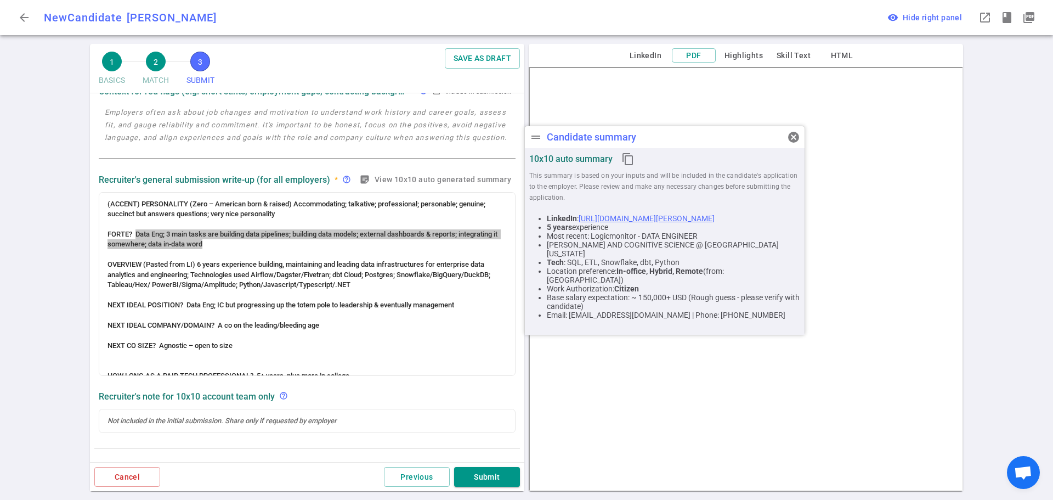
scroll to position [110, 0]
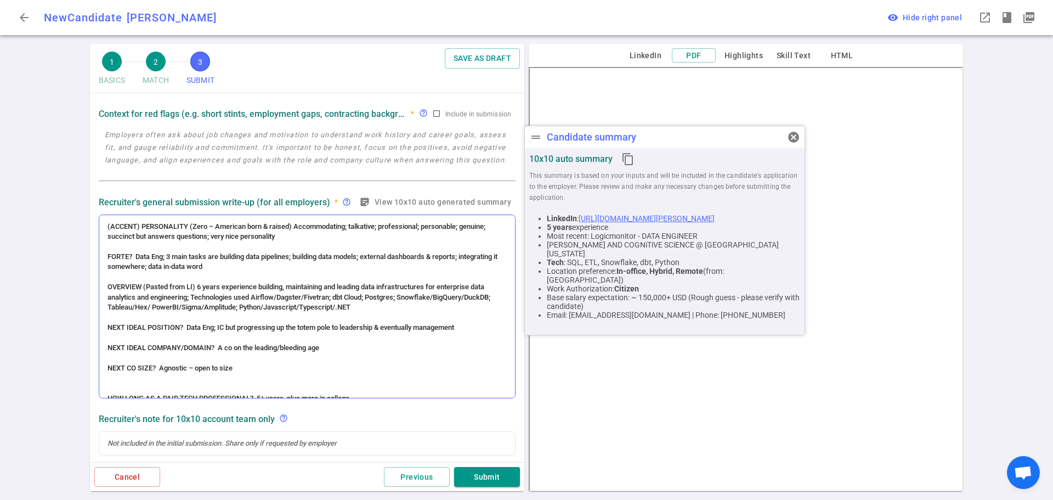
click at [195, 285] on span "OVERVIEW (Pasted from LI) 6 years experience building, maintaining and leading …" at bounding box center [299, 296] width 384 height 29
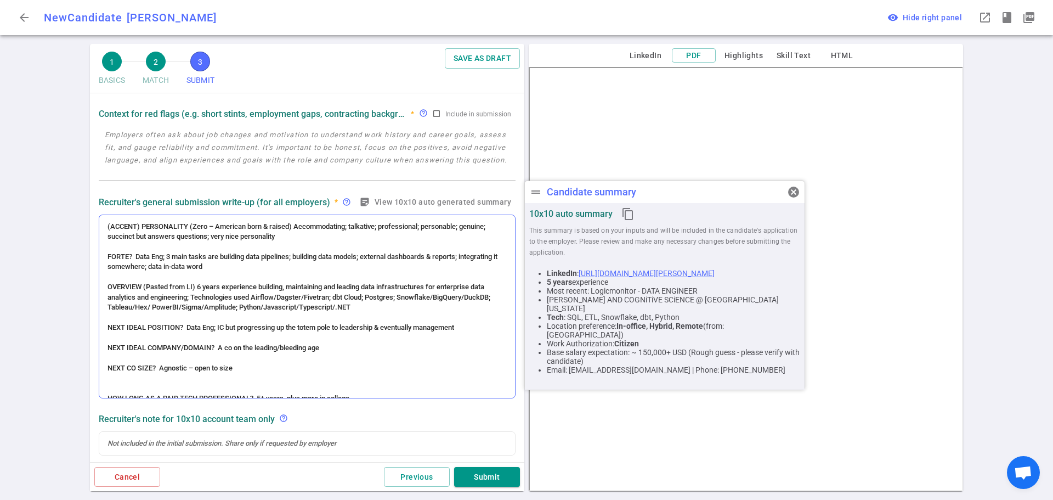
scroll to position [132, 0]
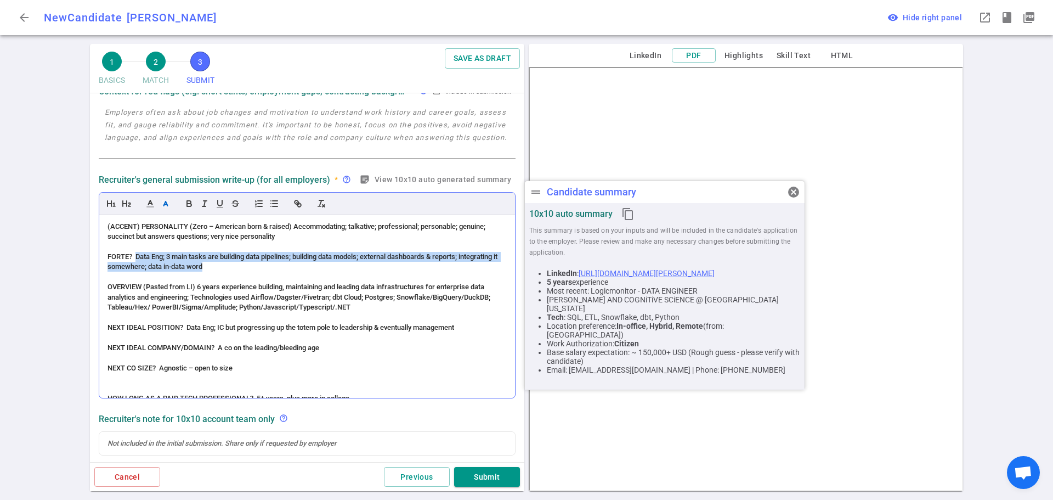
drag, startPoint x: 253, startPoint y: 268, endPoint x: 135, endPoint y: 258, distance: 118.3
click at [135, 258] on div "FORTE? Data Eng; 3 main tasks are building data pipelines; building data models…" at bounding box center [306, 262] width 399 height 20
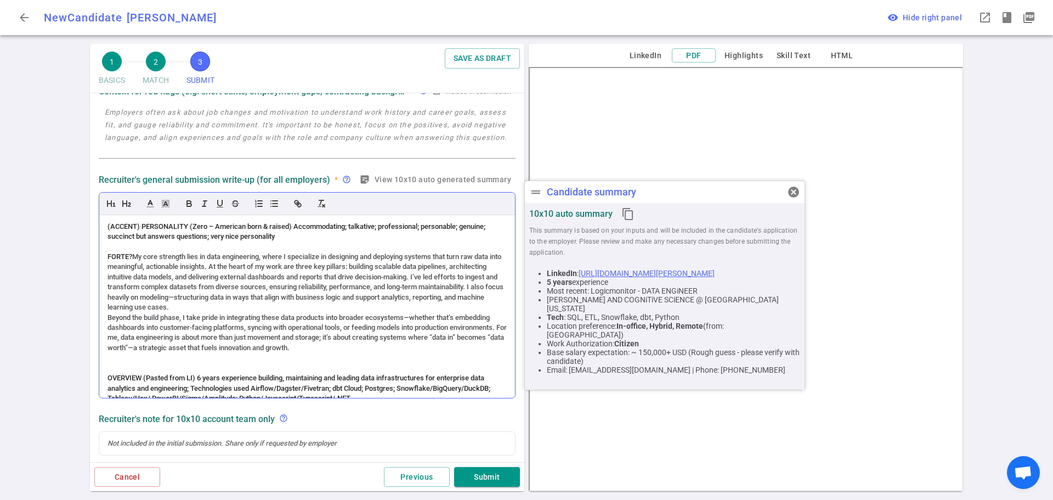
click at [107, 314] on div "(ACCENT) PERSONALITY (Zero – American born & raised) Accommodating; talkative; …" at bounding box center [307, 306] width 416 height 183
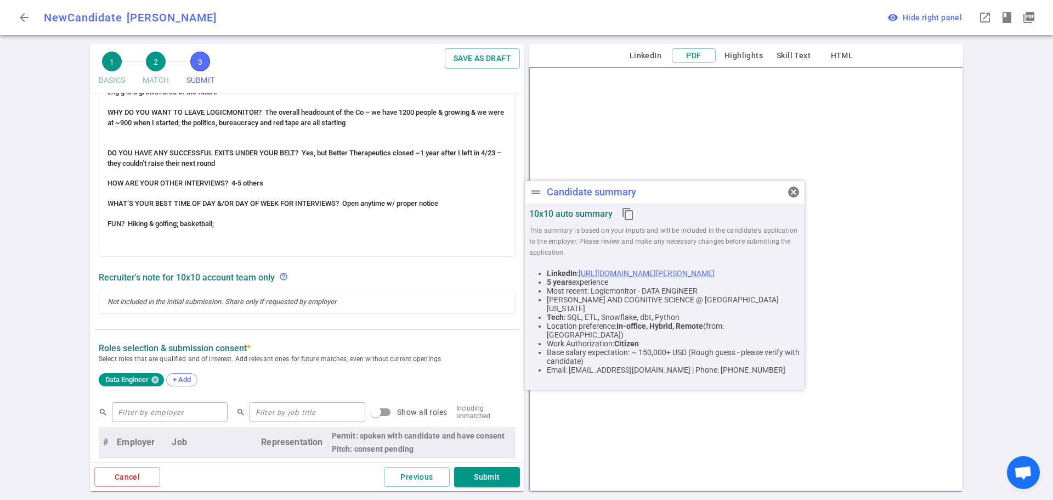
scroll to position [439, 0]
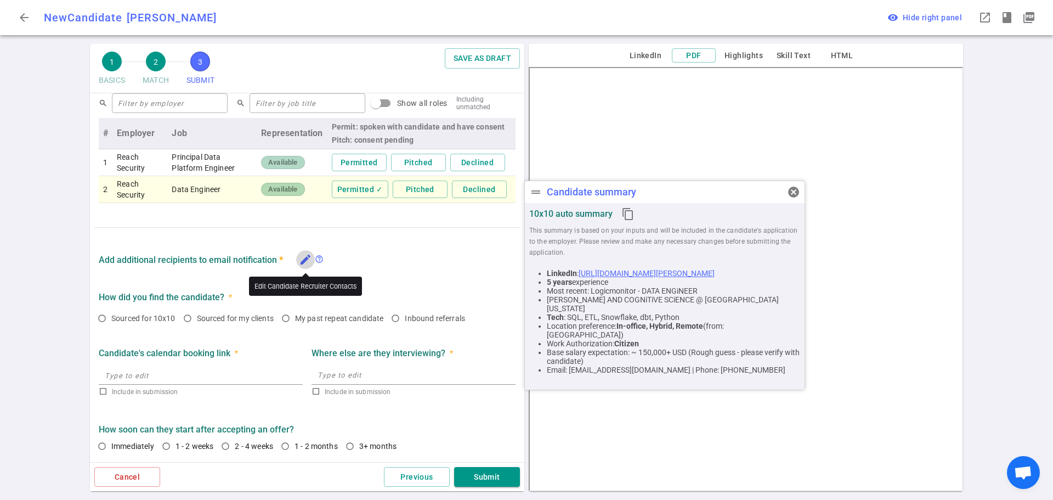
click at [304, 257] on icon "edit" at bounding box center [305, 259] width 13 height 13
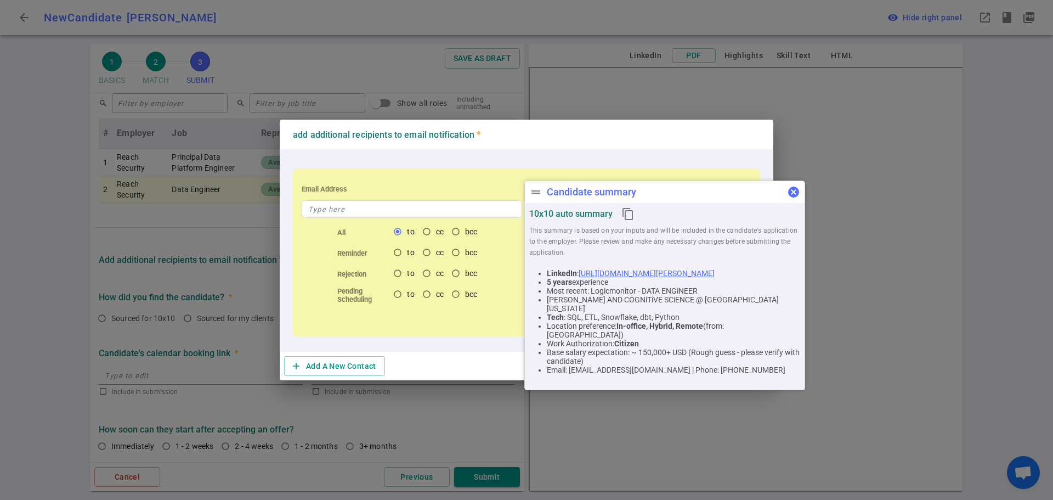
click at [785, 185] on button "cancel" at bounding box center [794, 192] width 22 height 22
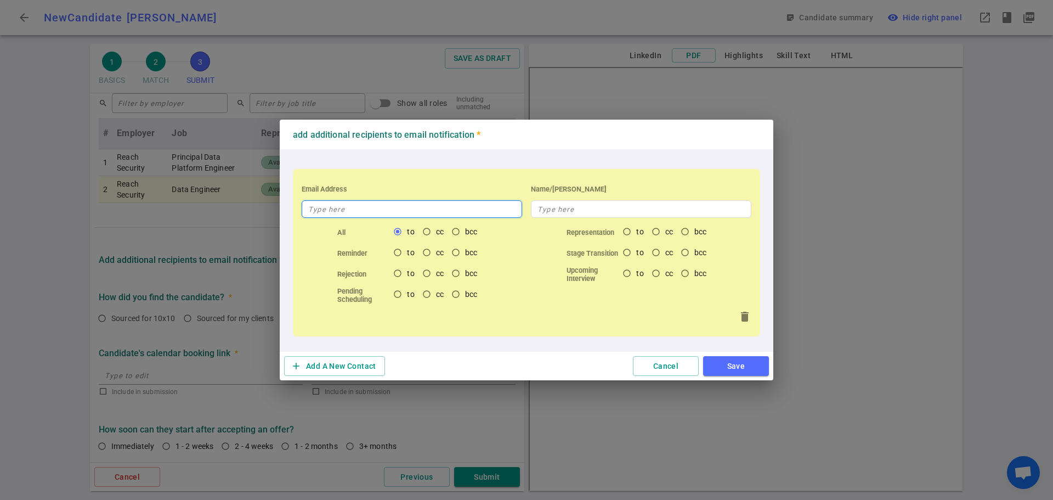
click at [337, 211] on input "text" at bounding box center [412, 209] width 220 height 18
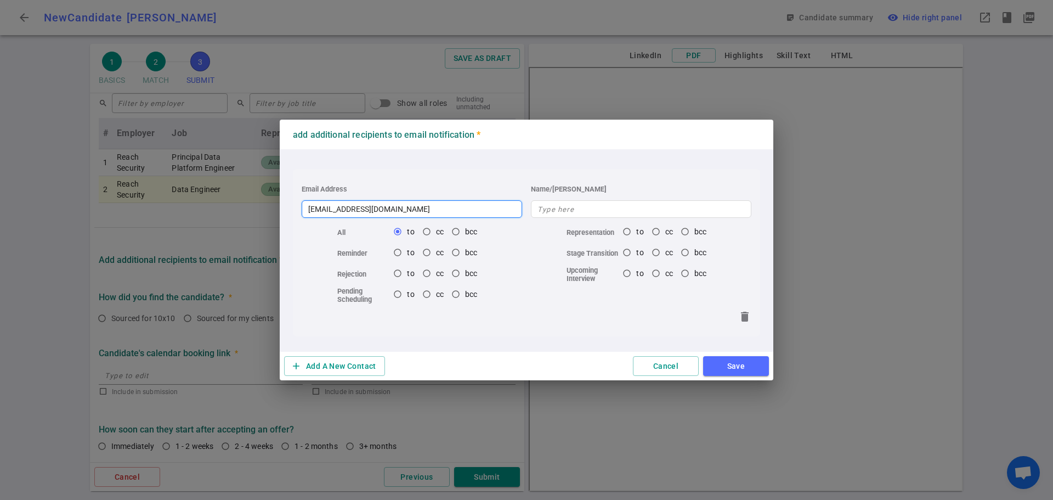
type input "[EMAIL_ADDRESS][DOMAIN_NAME]"
click at [731, 365] on button "Save" at bounding box center [736, 366] width 66 height 20
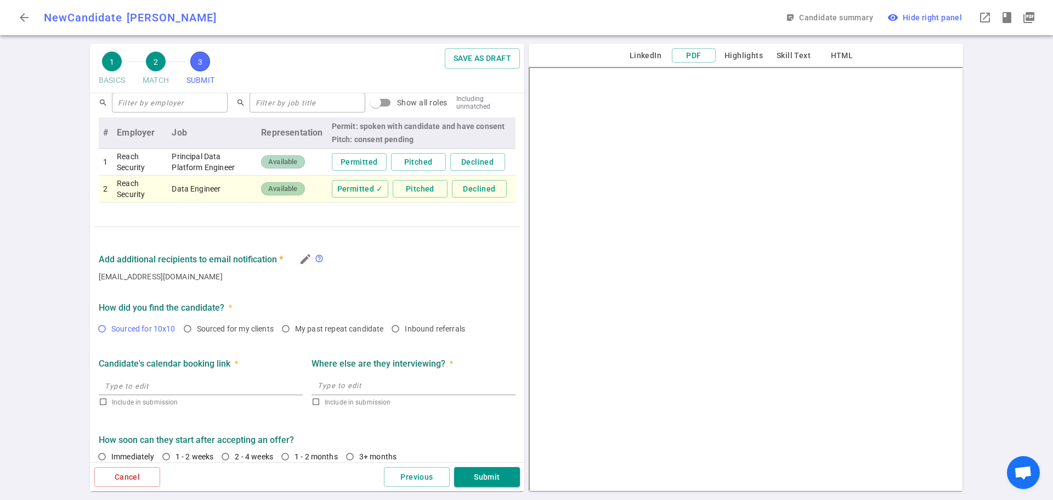
click at [103, 328] on input "Sourced for 10x10" at bounding box center [102, 328] width 19 height 19
radio input "true"
click at [162, 458] on input "1 - 2 weeks" at bounding box center [166, 456] width 19 height 19
radio input "true"
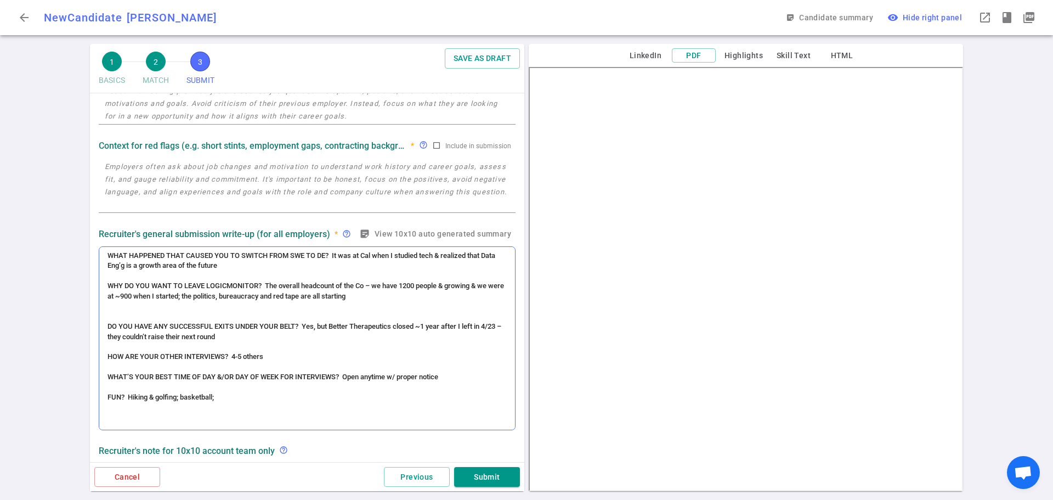
scroll to position [0, 0]
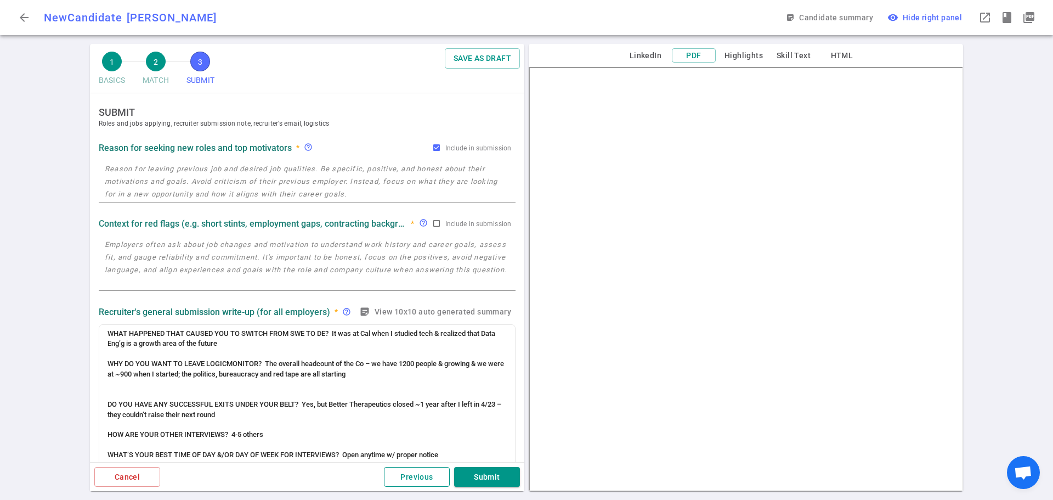
click at [402, 479] on button "Previous" at bounding box center [417, 477] width 66 height 20
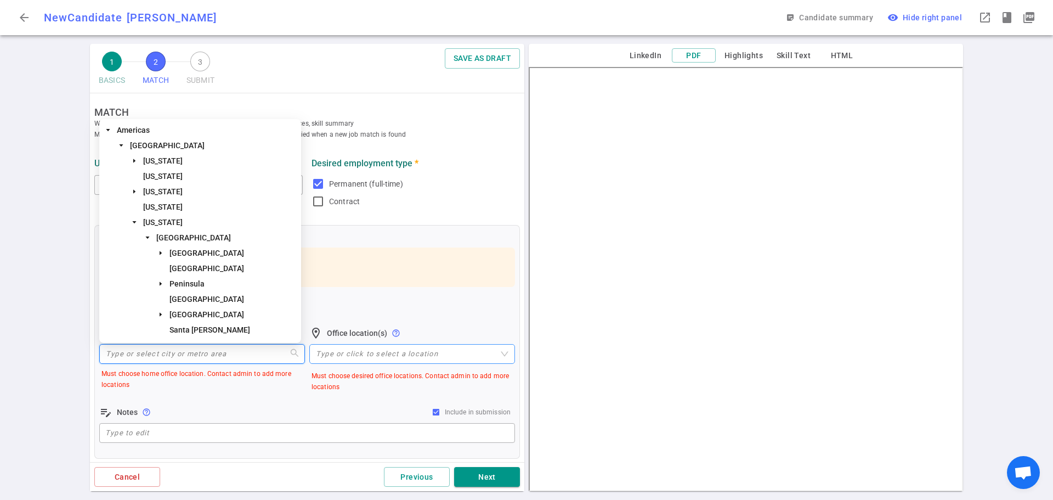
click at [165, 351] on input "search" at bounding box center [202, 353] width 192 height 19
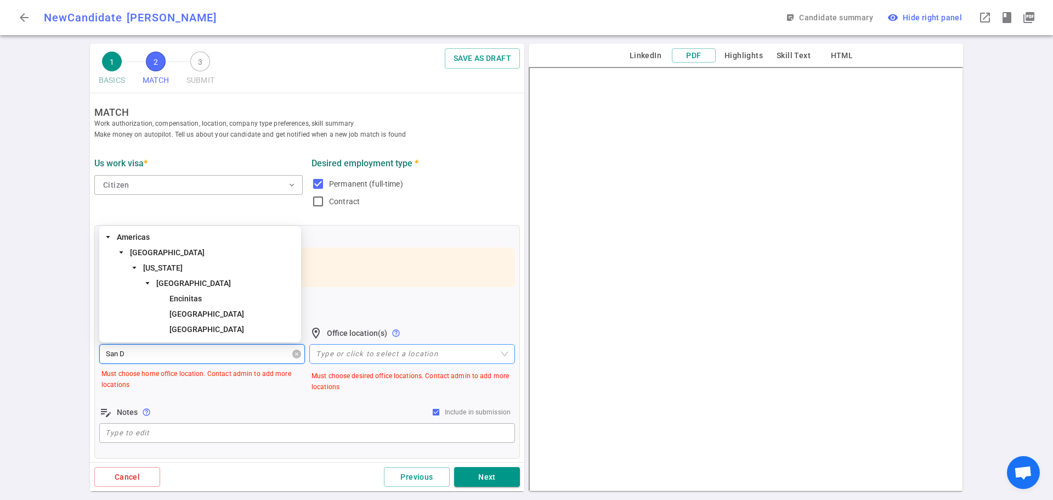
type input "San Di"
click at [203, 280] on span "[GEOGRAPHIC_DATA]" at bounding box center [193, 283] width 75 height 9
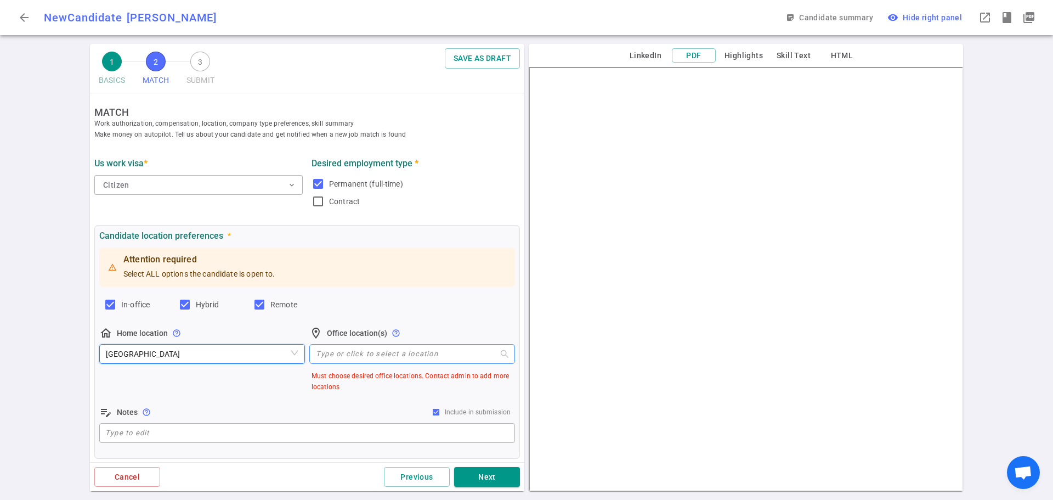
click at [326, 355] on div at bounding box center [406, 353] width 190 height 8
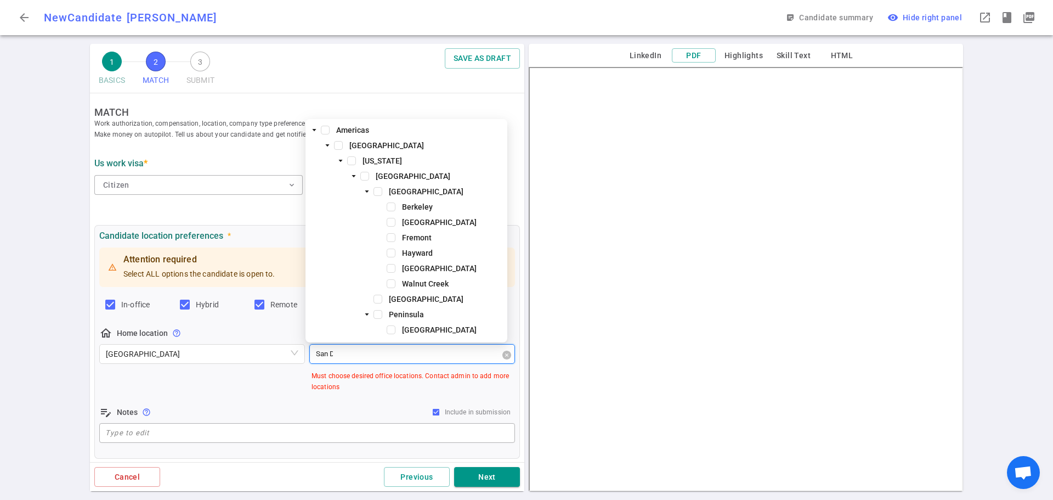
type input "San Di"
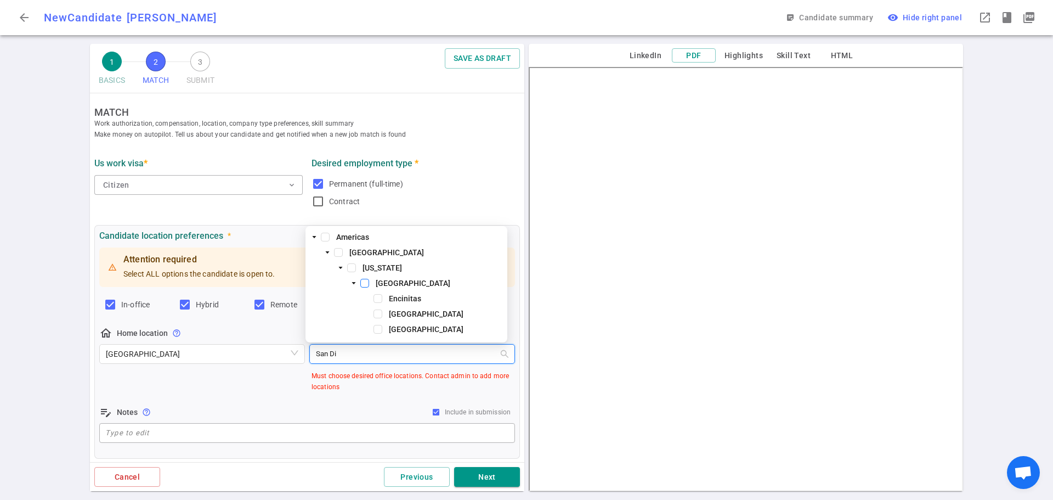
click at [364, 281] on span at bounding box center [364, 283] width 9 height 9
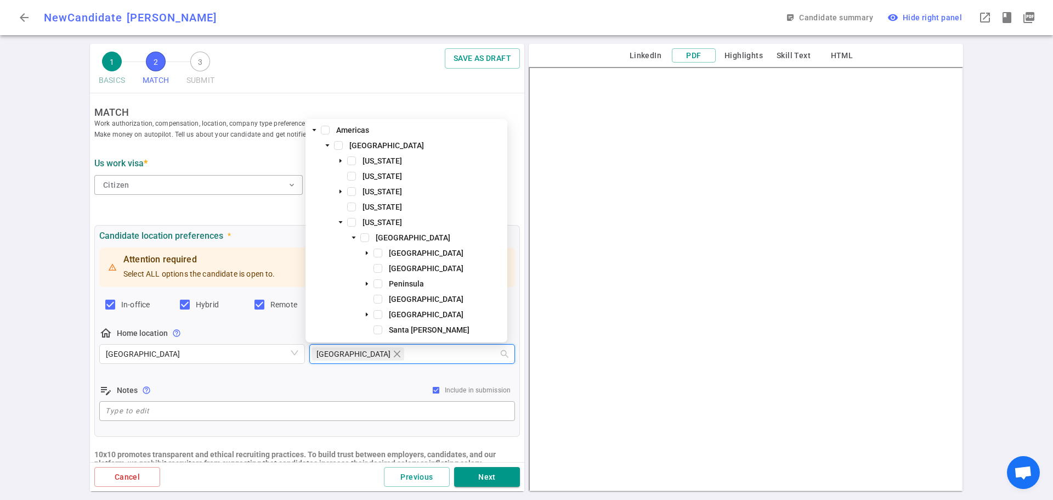
click at [376, 379] on div "Attention required Select ALL options the candidate is open to. In-office Hybri…" at bounding box center [307, 334] width 416 height 178
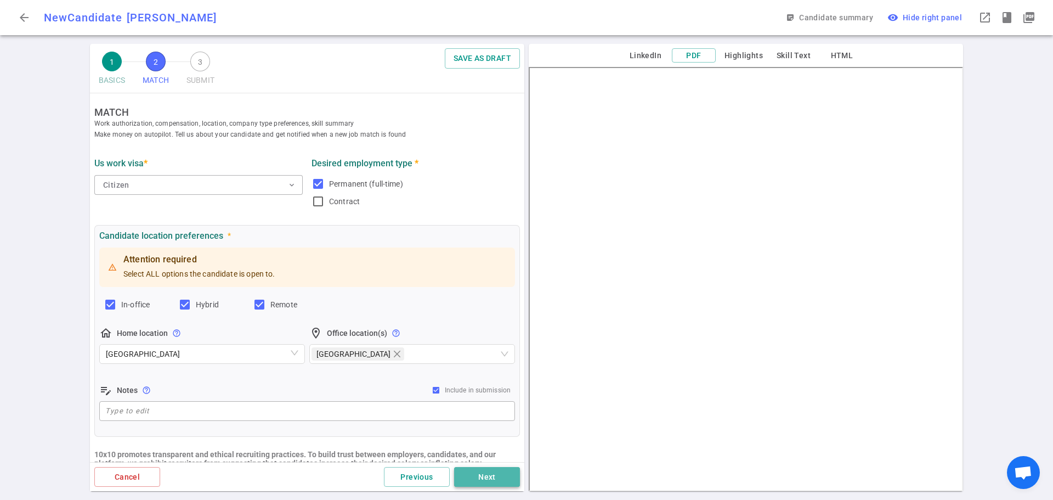
click at [482, 480] on button "Next" at bounding box center [487, 477] width 66 height 20
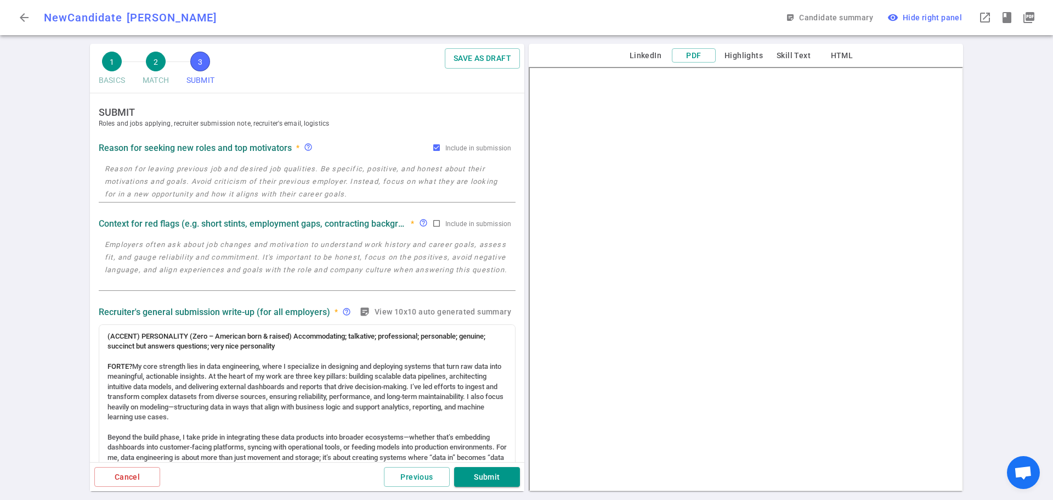
click at [482, 479] on button "Submit" at bounding box center [487, 477] width 66 height 20
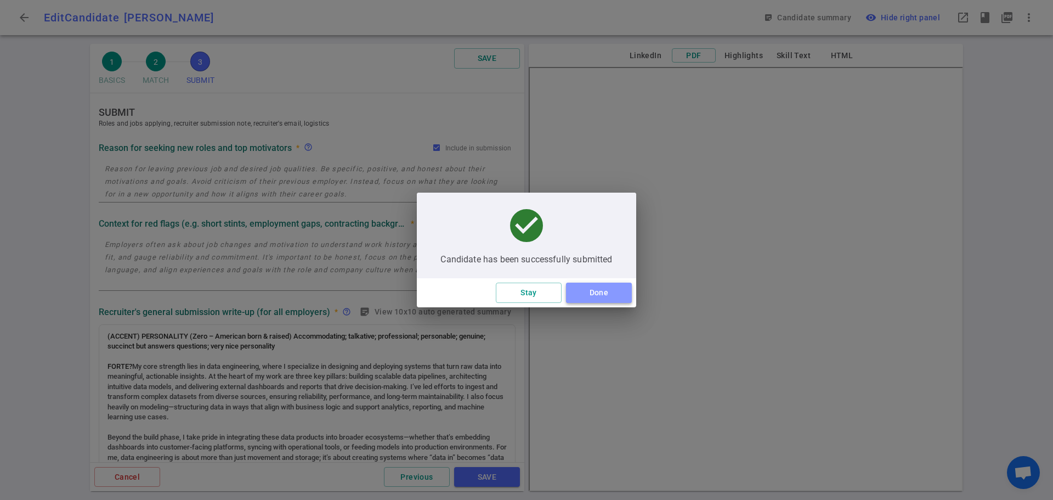
click at [594, 300] on button "Done" at bounding box center [599, 292] width 66 height 20
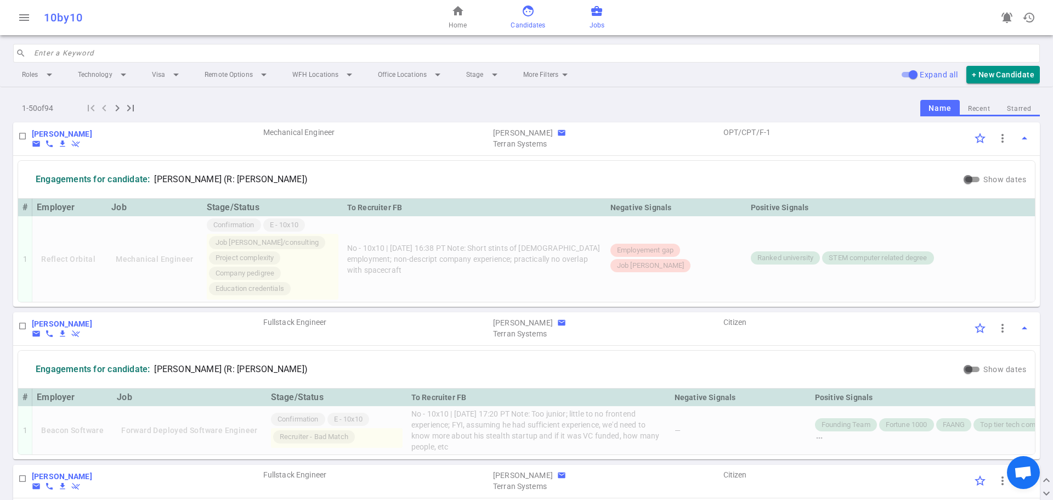
click at [598, 18] on link "business_center Jobs" at bounding box center [596, 17] width 15 height 26
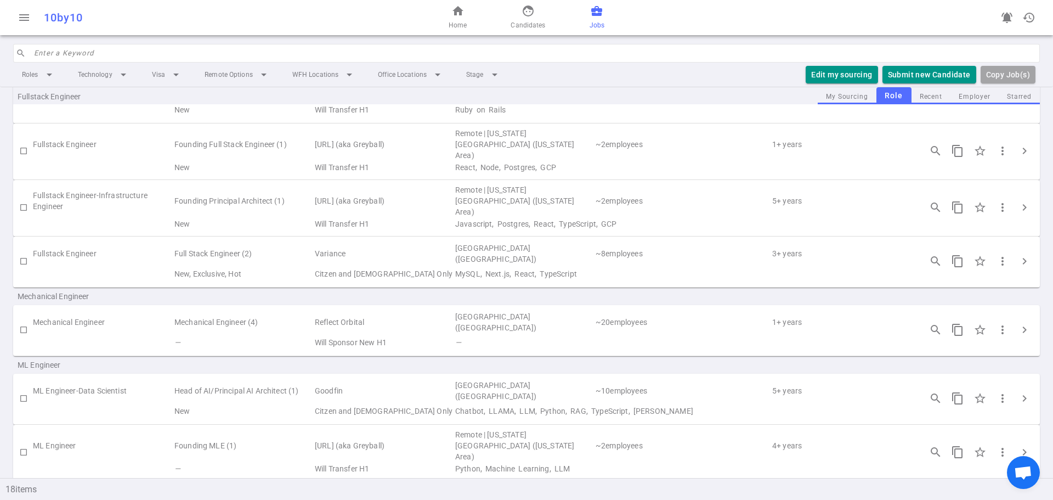
scroll to position [494, 0]
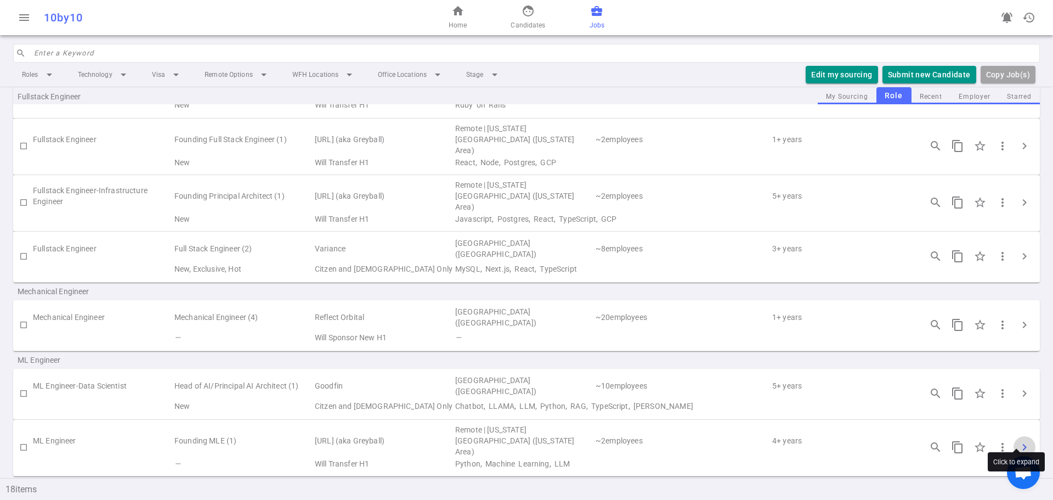
click at [1018, 440] on span "chevron_right" at bounding box center [1024, 446] width 13 height 13
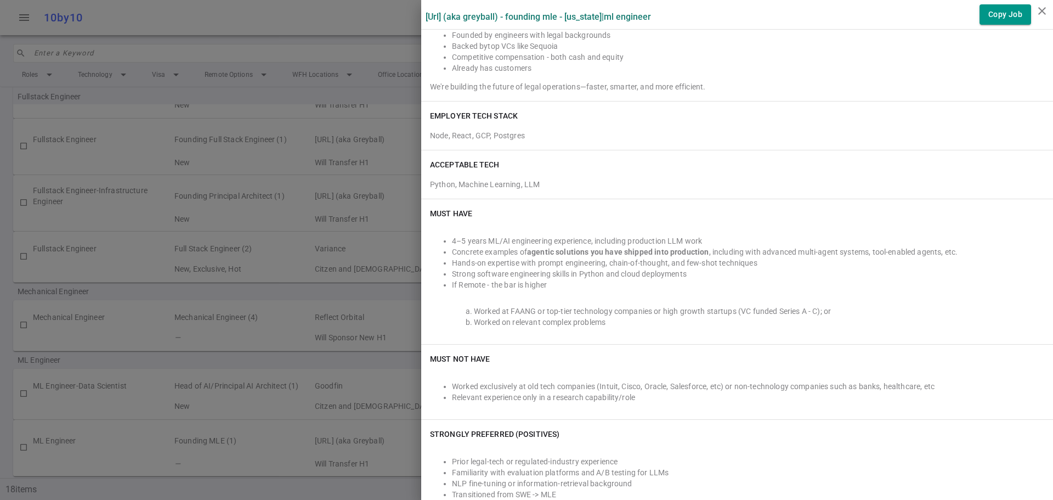
scroll to position [274, 0]
